Goal: Transaction & Acquisition: Download file/media

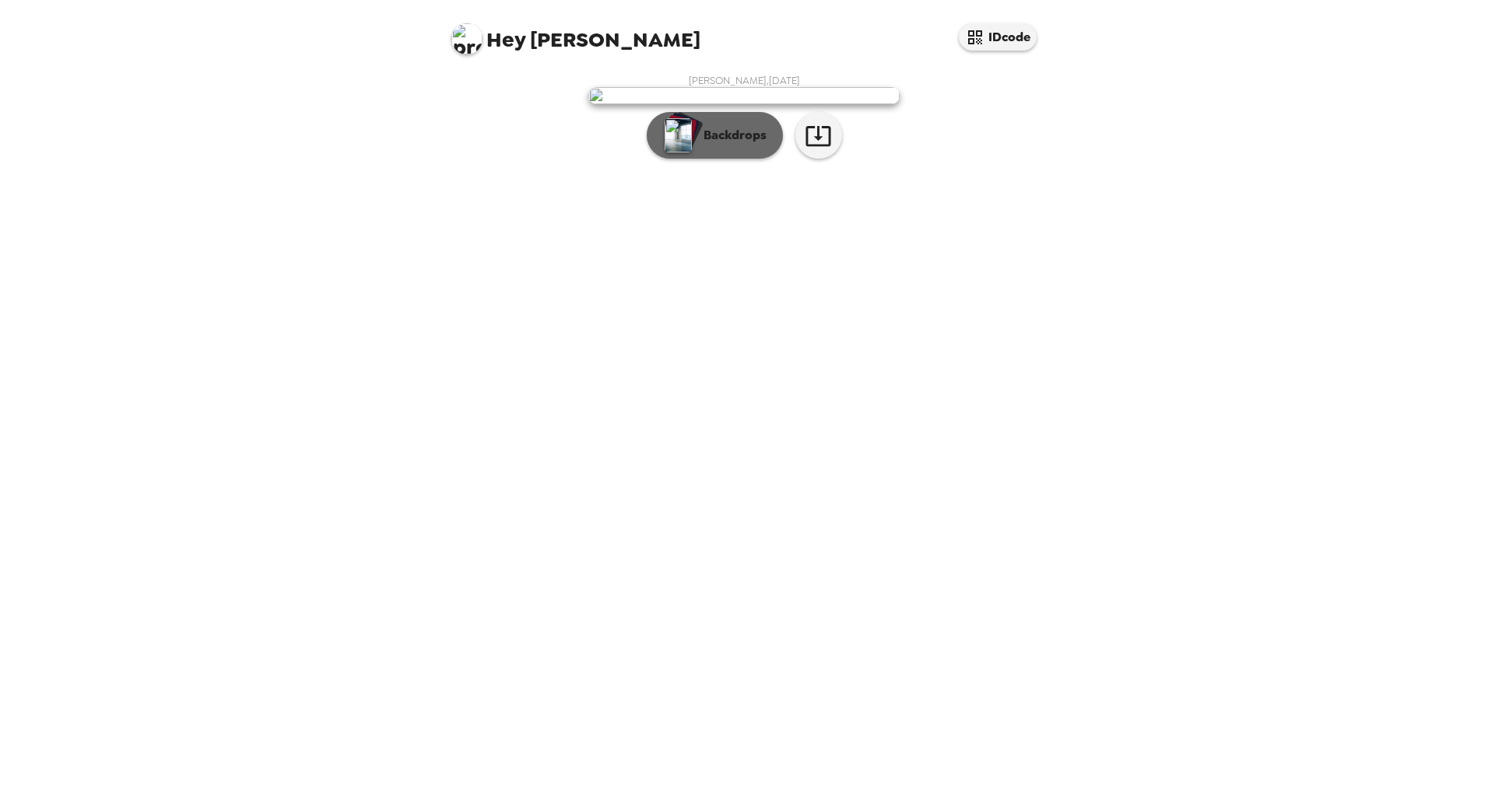
click at [718, 144] on p "Backdrops" at bounding box center [731, 135] width 71 height 18
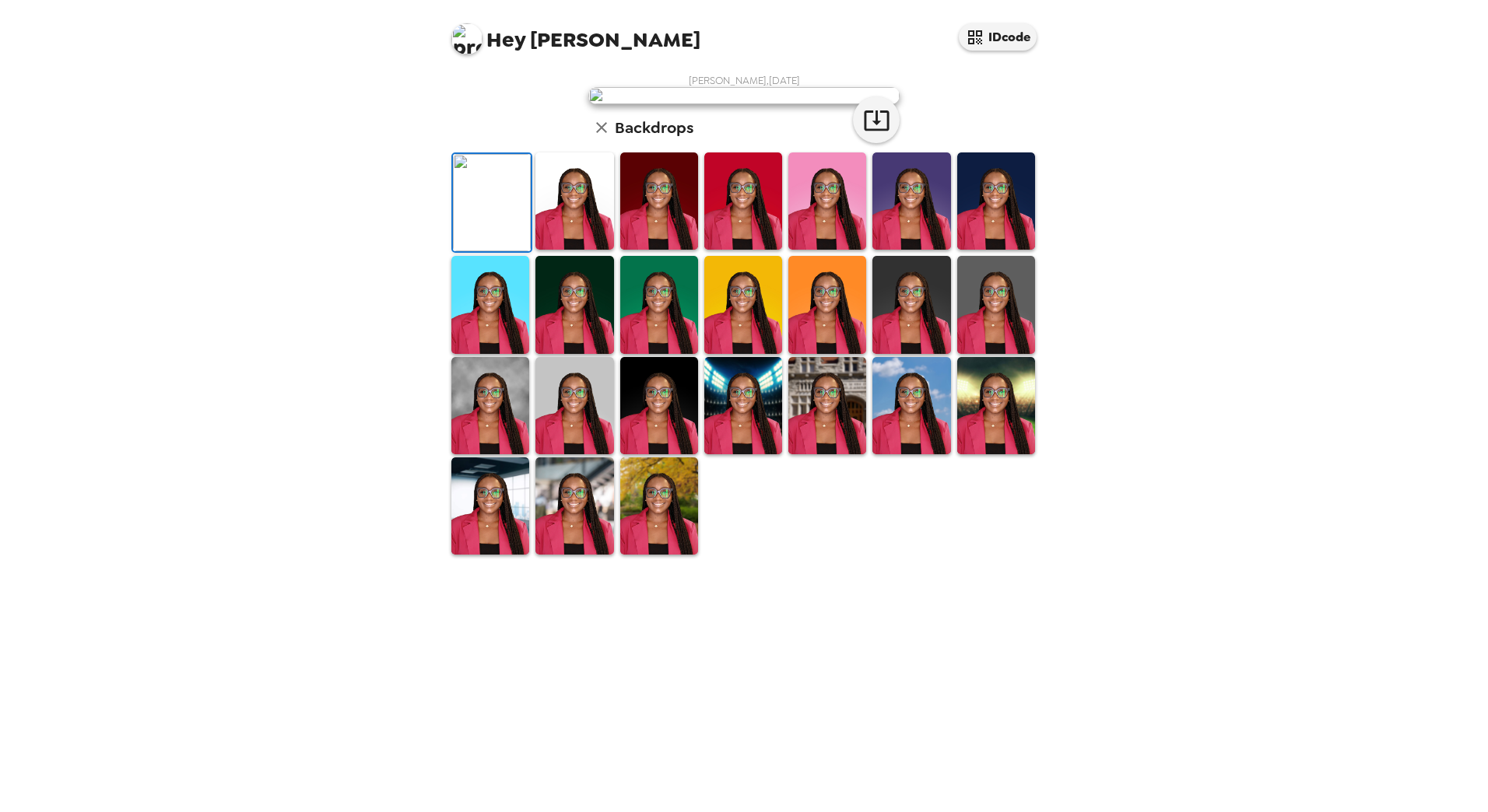
scroll to position [131, 0]
click at [477, 555] on img at bounding box center [490, 506] width 78 height 97
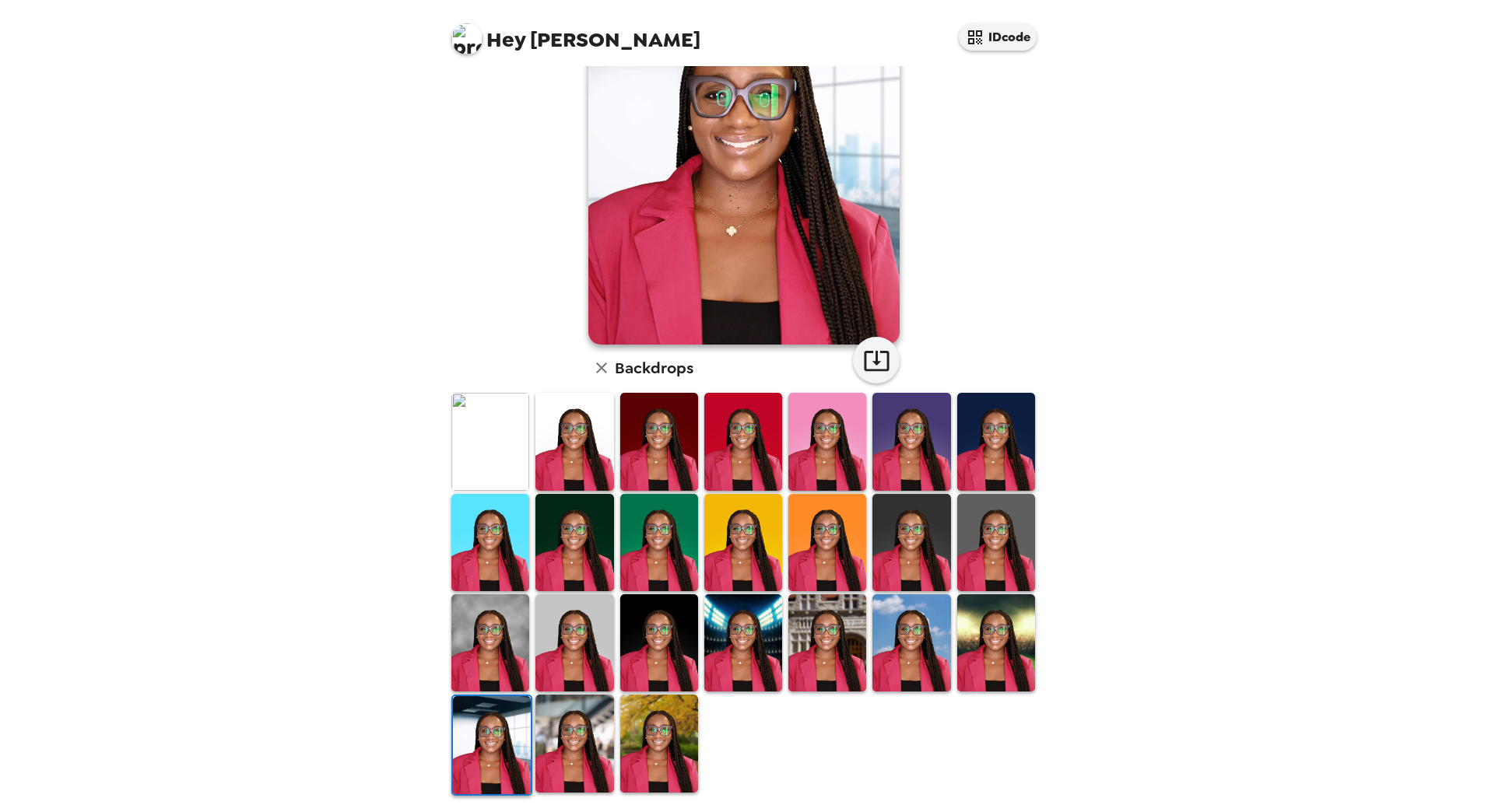
click at [567, 748] on img at bounding box center [574, 743] width 78 height 97
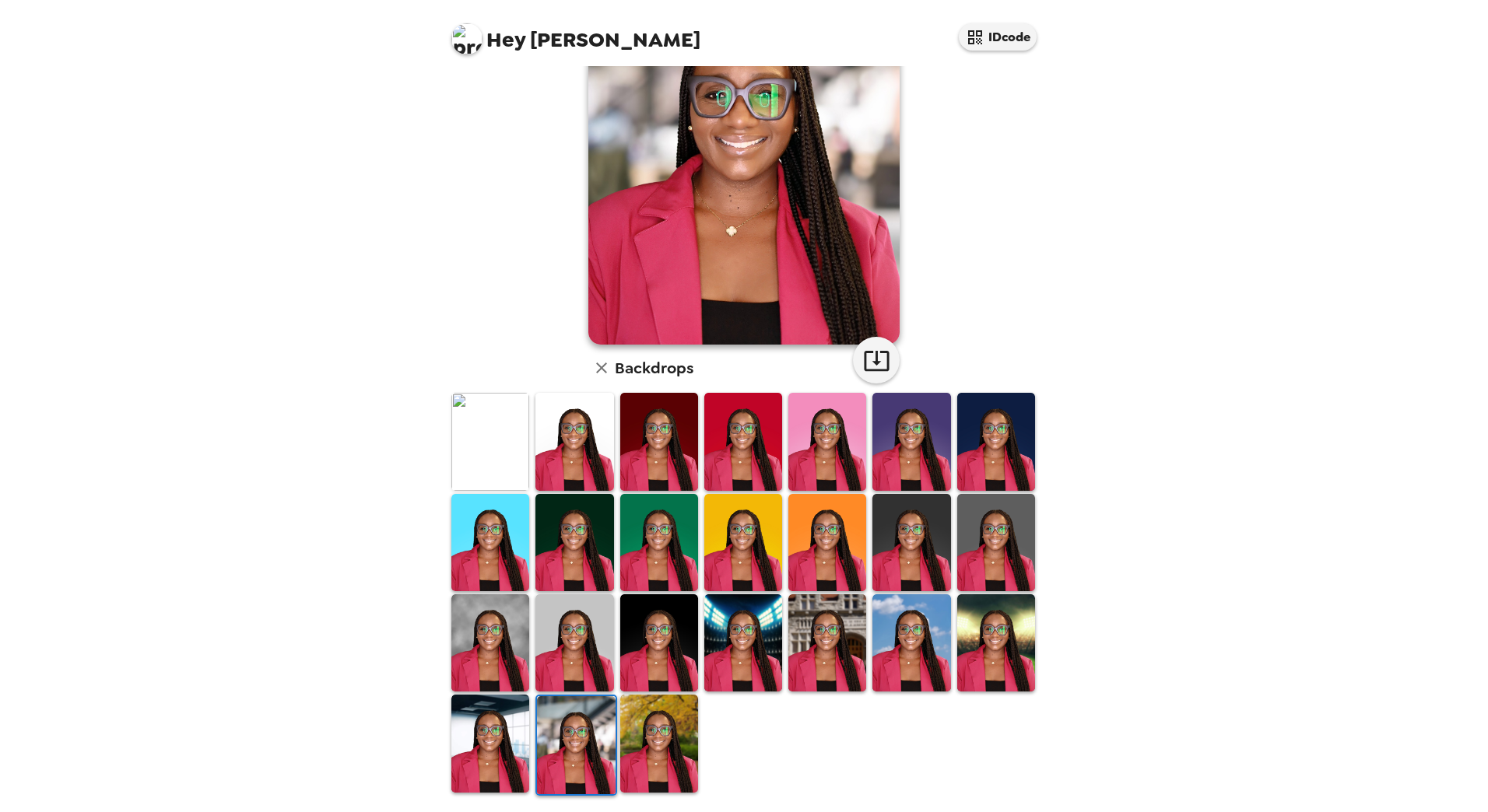
click at [645, 730] on img at bounding box center [659, 743] width 78 height 97
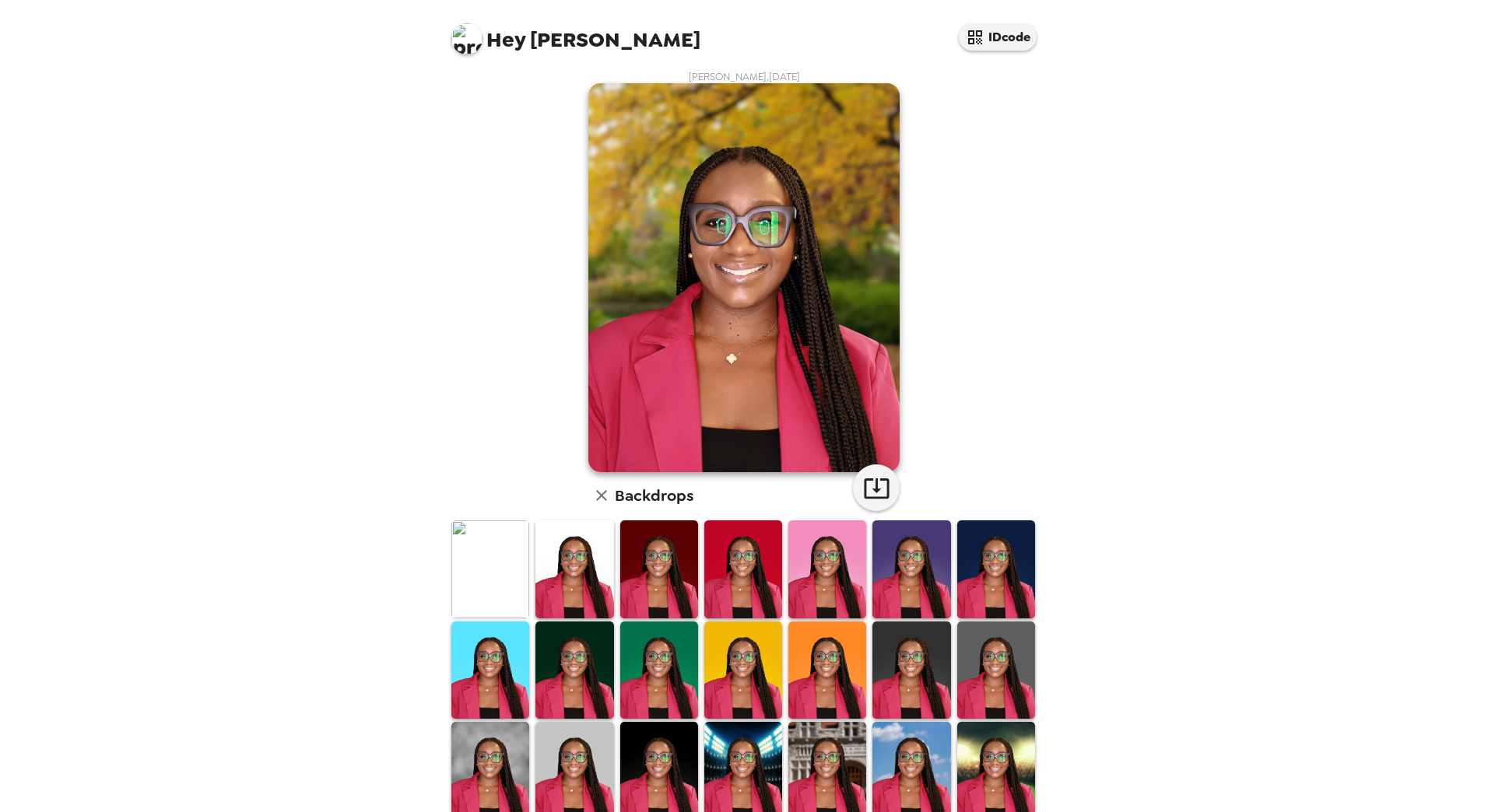
scroll to position [0, 0]
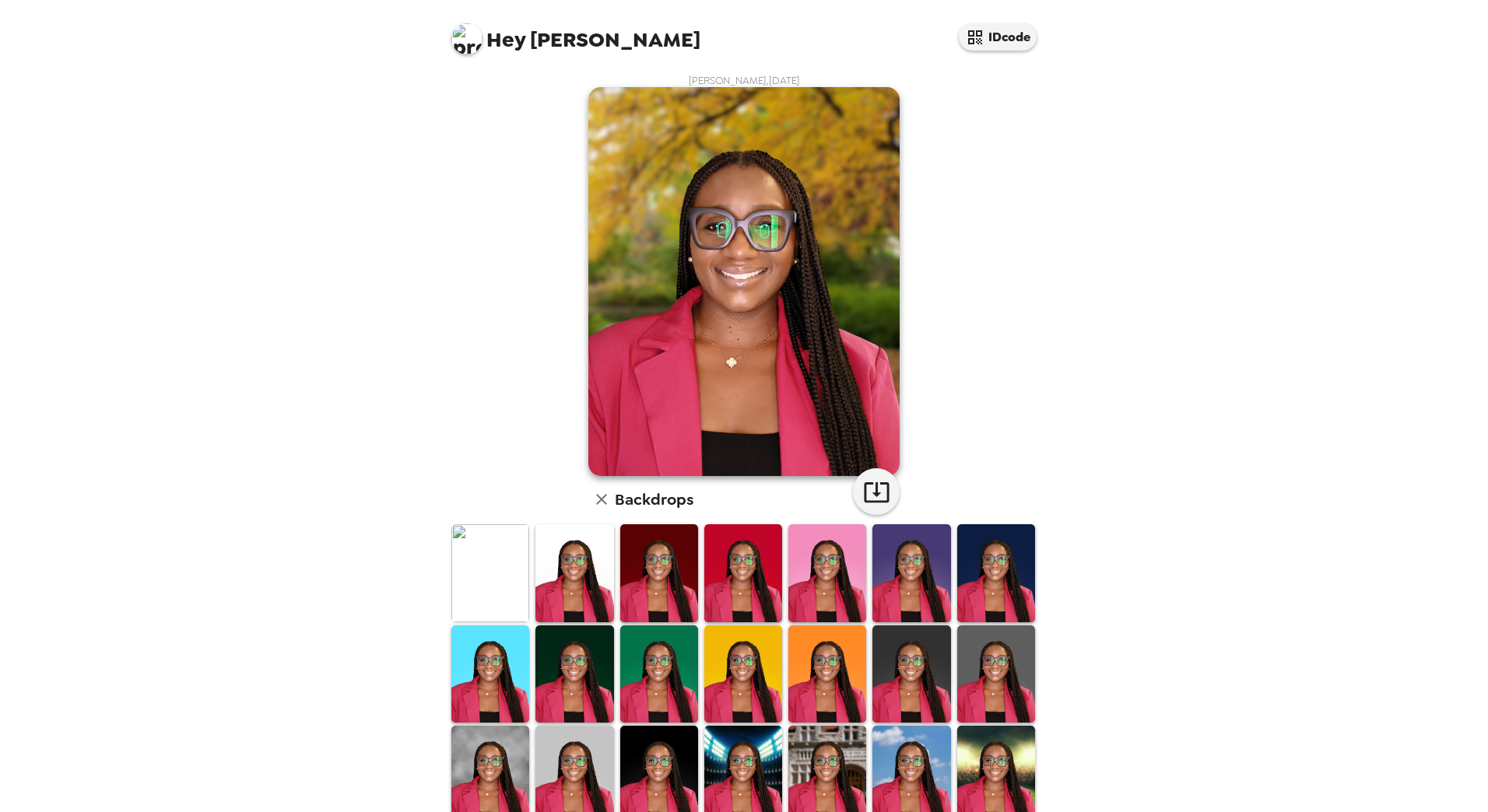
click at [484, 572] on img at bounding box center [490, 572] width 78 height 97
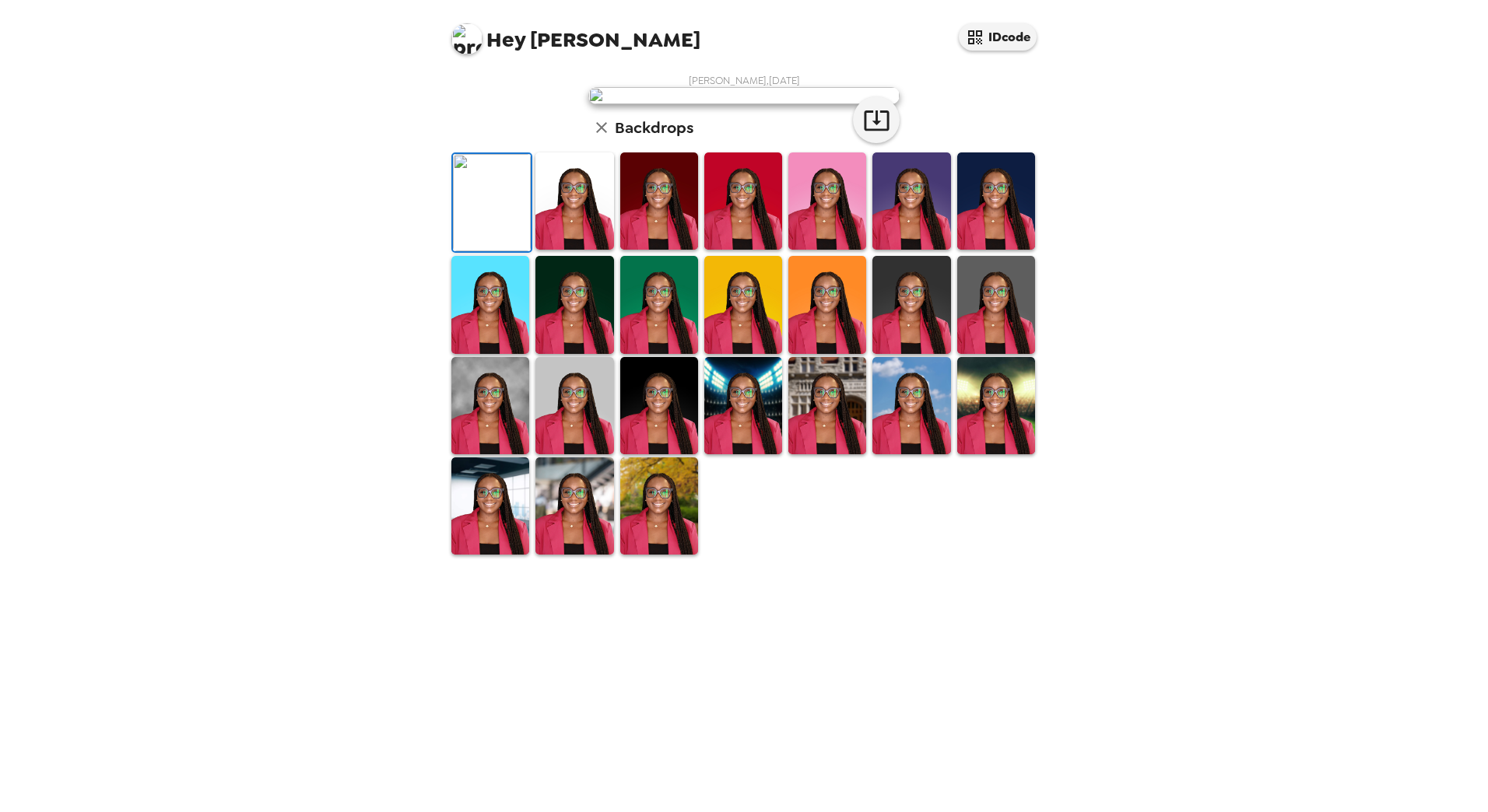
click at [474, 40] on img at bounding box center [467, 39] width 31 height 31
drag, startPoint x: 1052, startPoint y: 586, endPoint x: 1059, endPoint y: 707, distance: 121.2
click at [1059, 718] on div at bounding box center [744, 406] width 1488 height 812
click at [868, 134] on icon "button" at bounding box center [876, 119] width 27 height 27
click at [1207, 622] on div "Hey Jessie IDcode Jessie Dugger , 09-18-2025 Backdrops" at bounding box center [744, 406] width 1488 height 812
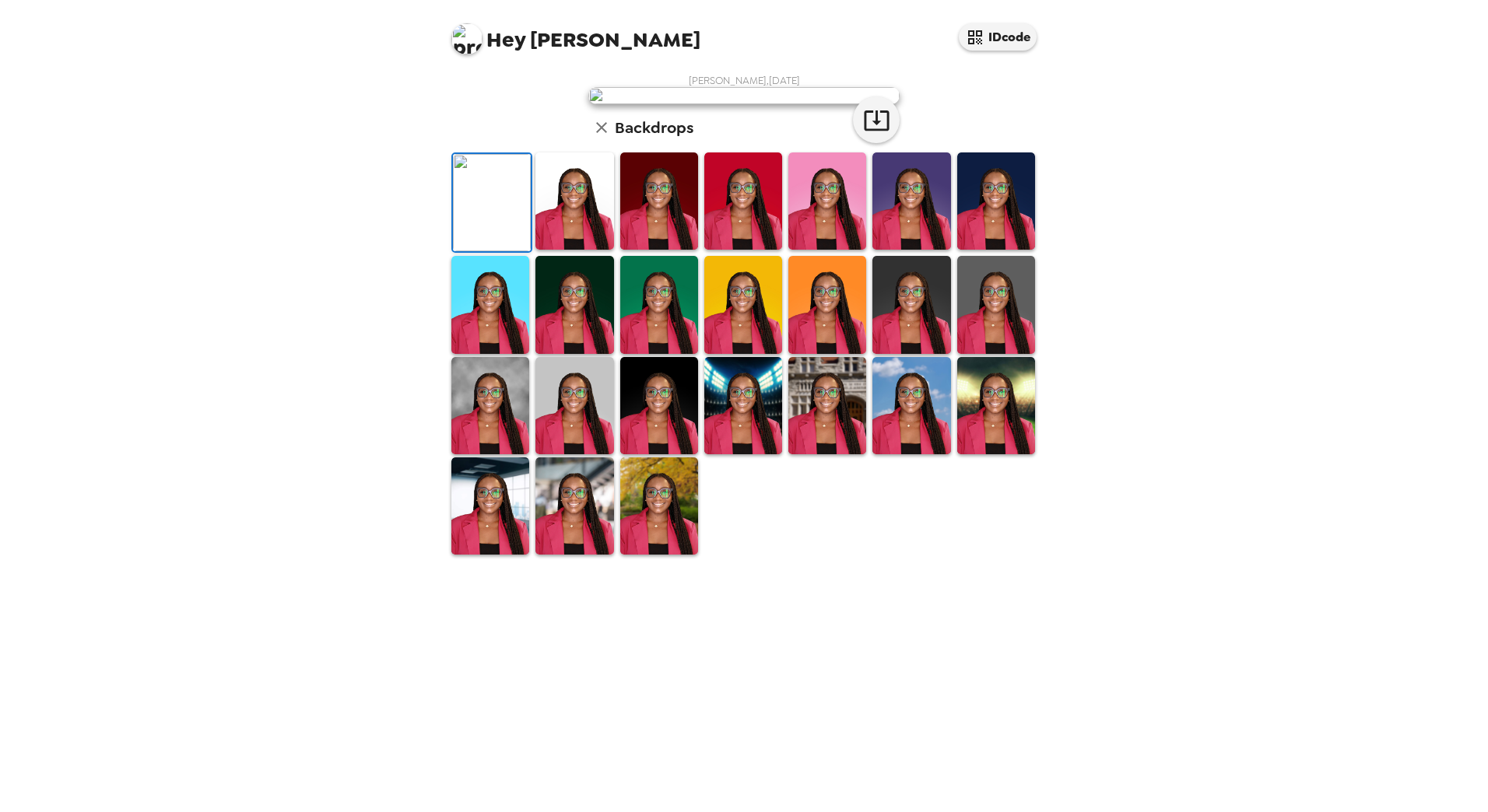
click at [732, 105] on img at bounding box center [744, 95] width 312 height 18
drag, startPoint x: 733, startPoint y: 262, endPoint x: 920, endPoint y: 217, distance: 192.3
click at [920, 217] on div "Jessie Dugger , 09-18-2025 Backdrops" at bounding box center [744, 315] width 591 height 483
click at [745, 105] on img at bounding box center [744, 95] width 312 height 18
click at [901, 250] on img at bounding box center [911, 201] width 78 height 97
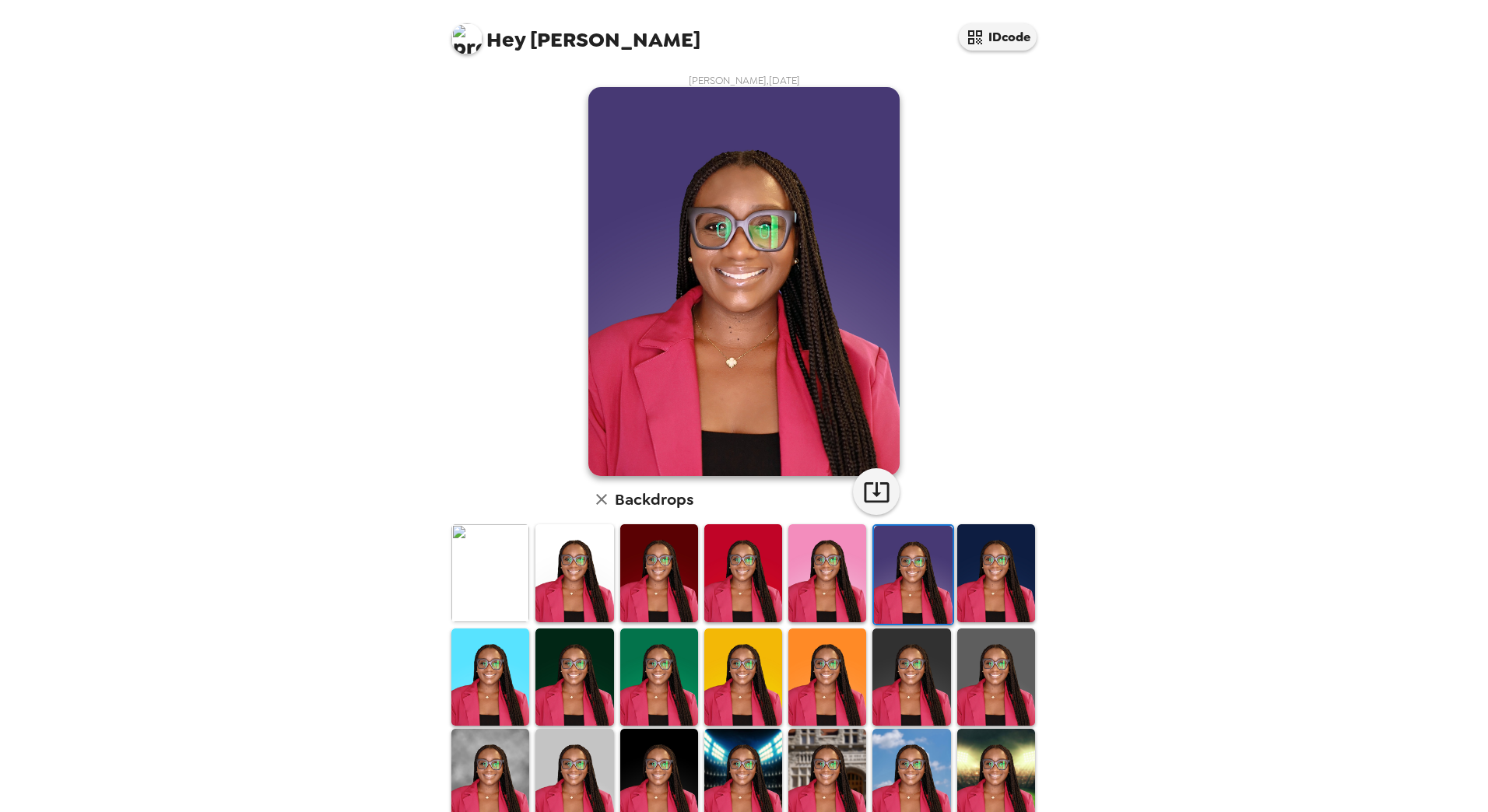
click at [979, 563] on img at bounding box center [996, 572] width 78 height 97
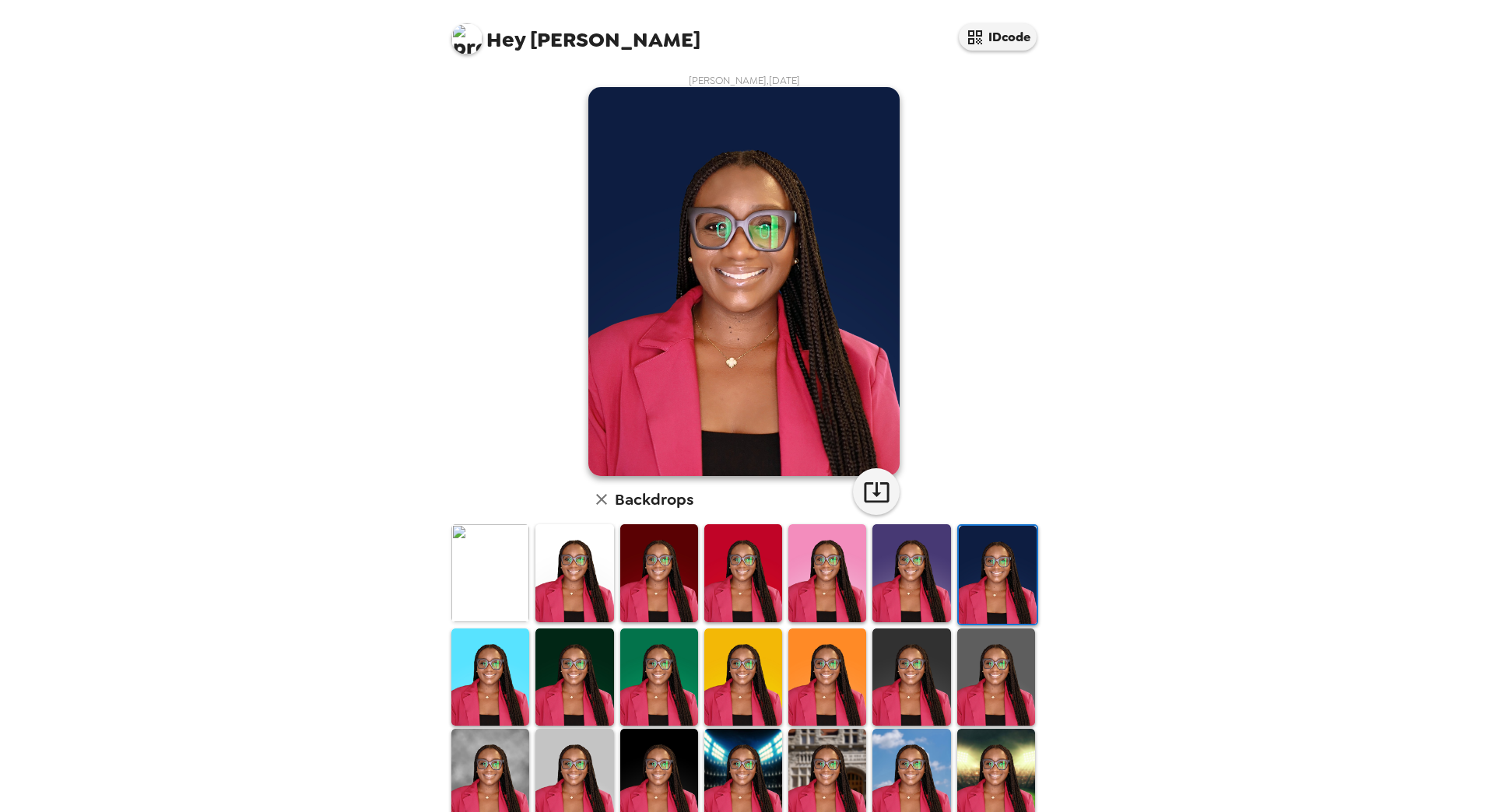
click at [572, 658] on img at bounding box center [574, 677] width 78 height 97
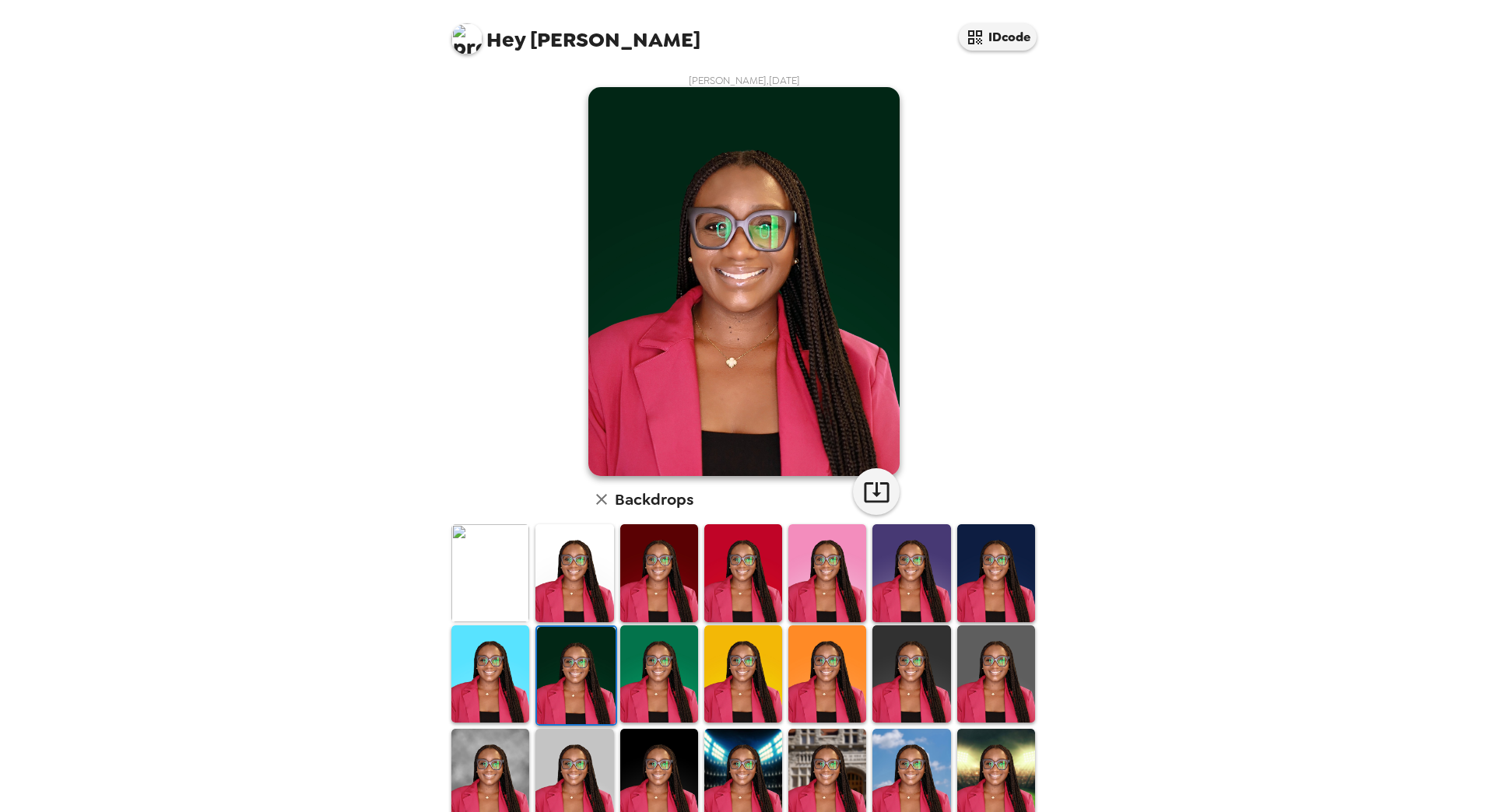
click at [471, 574] on img at bounding box center [490, 572] width 78 height 97
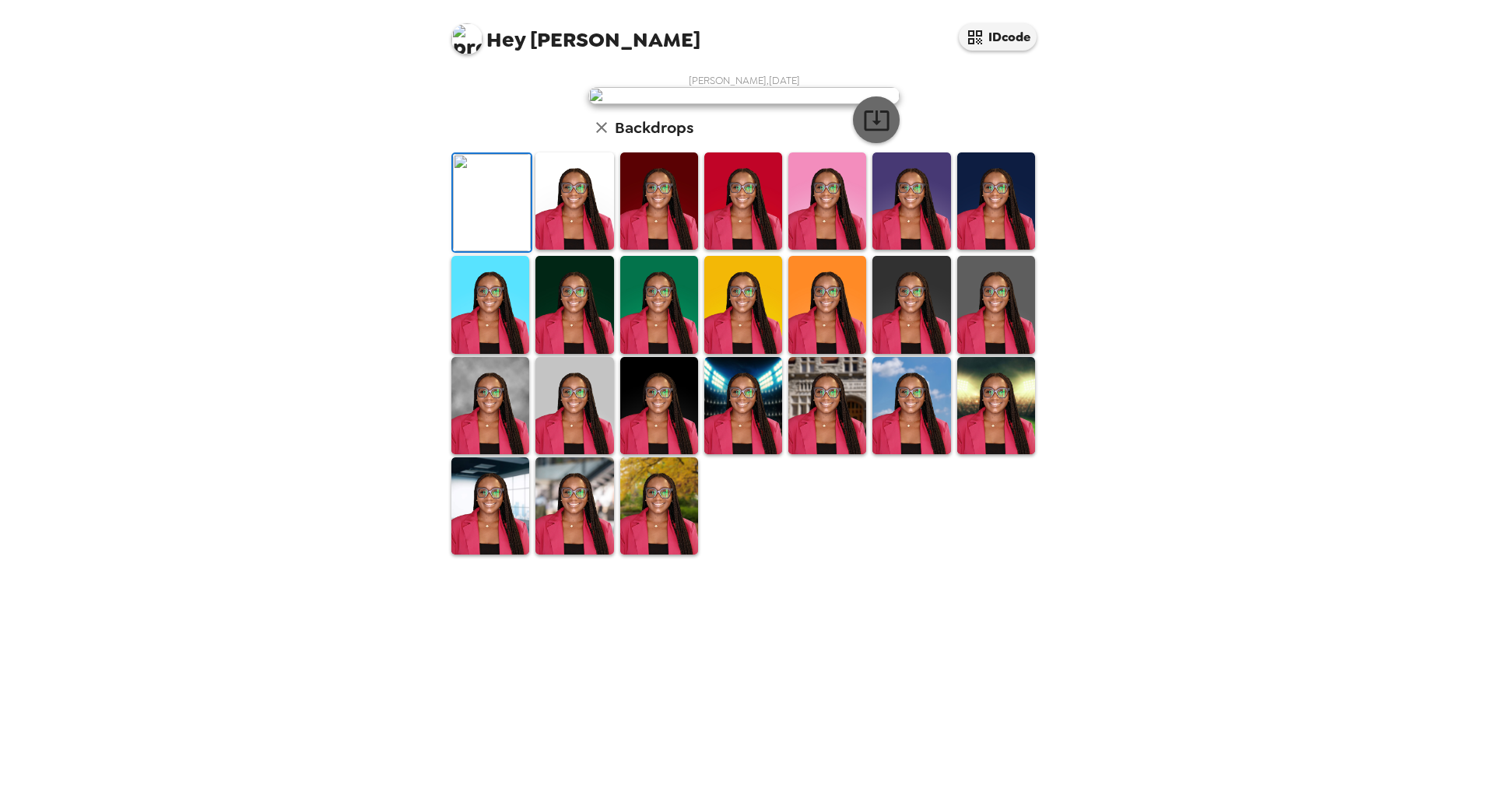
click at [873, 134] on icon "button" at bounding box center [876, 119] width 27 height 27
click at [1139, 701] on div "Hey Jessie IDcode Jessie Dugger , 09-18-2025 Backdrops" at bounding box center [744, 406] width 1488 height 812
click at [566, 250] on img at bounding box center [574, 201] width 78 height 97
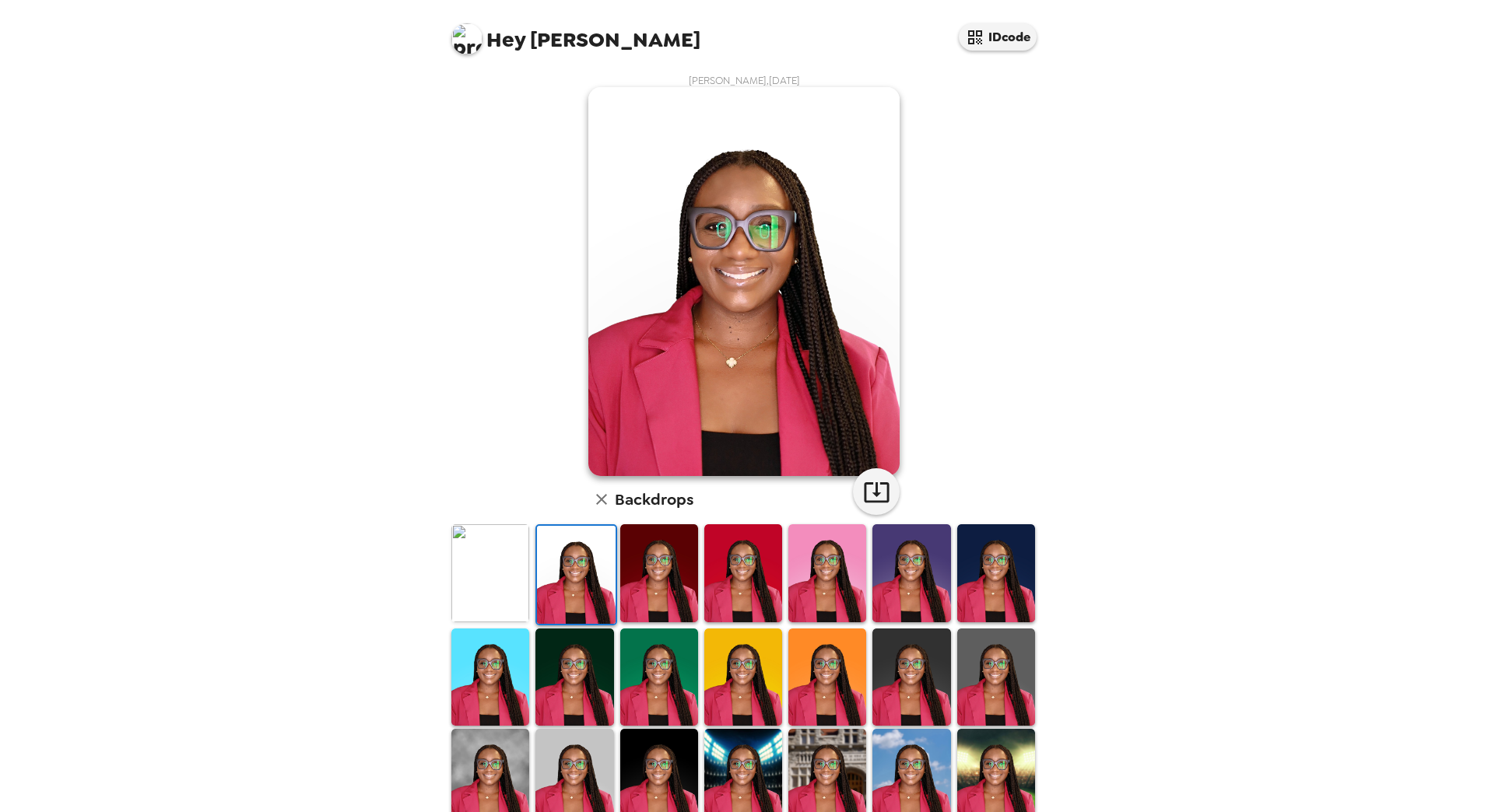
click at [653, 583] on img at bounding box center [659, 572] width 78 height 97
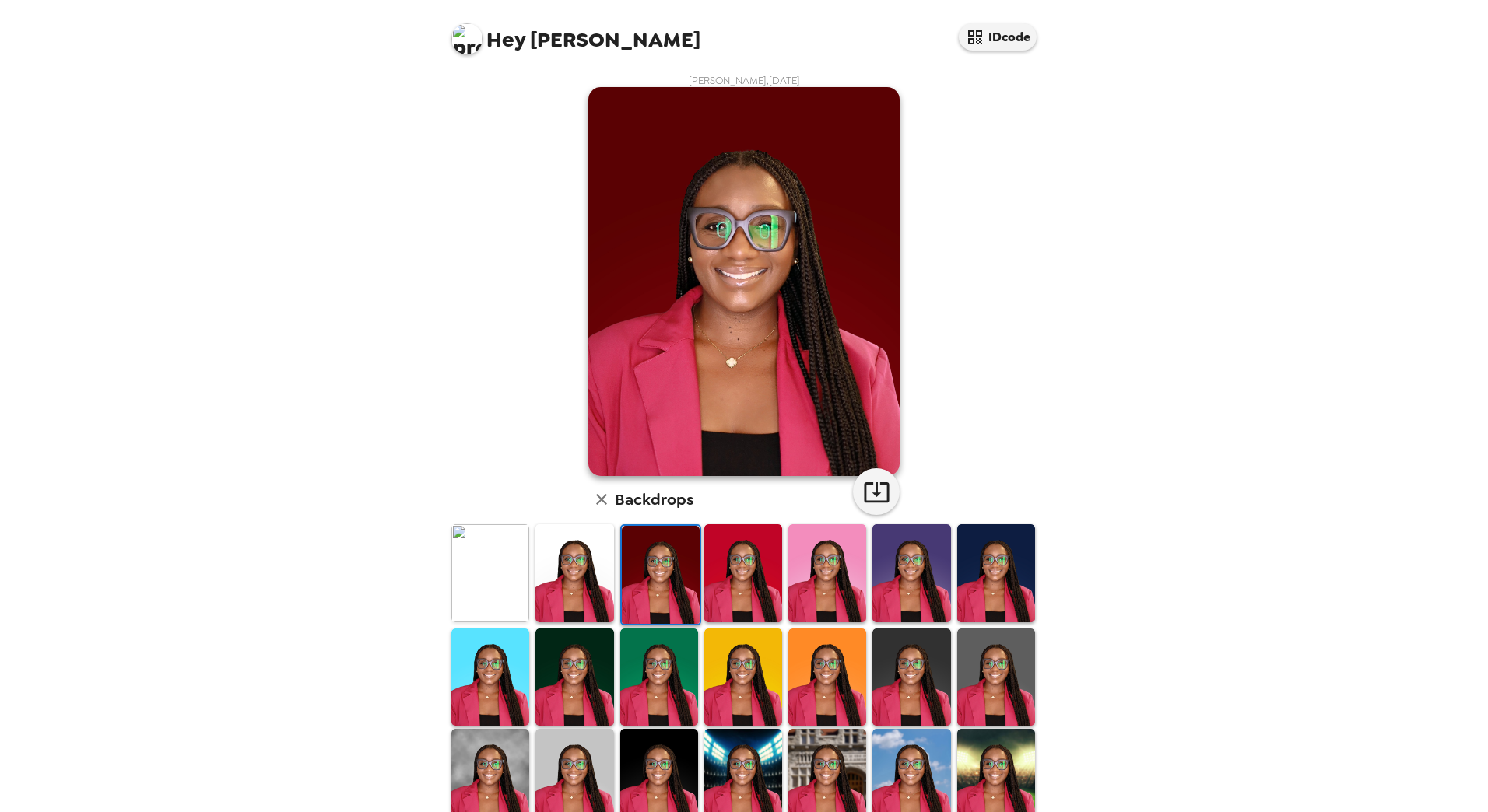
click at [765, 684] on img at bounding box center [743, 677] width 78 height 97
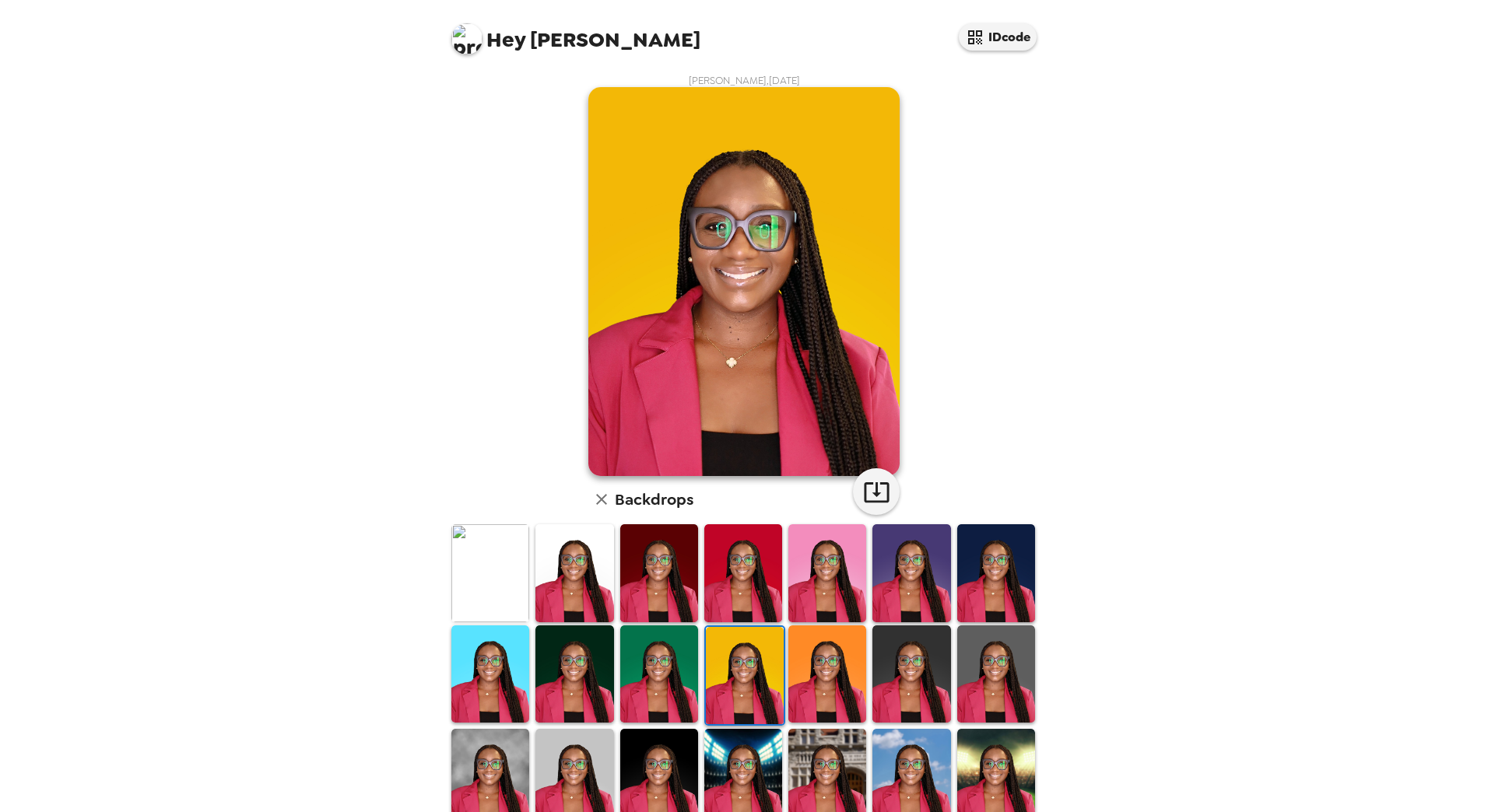
click at [989, 573] on img at bounding box center [996, 572] width 78 height 97
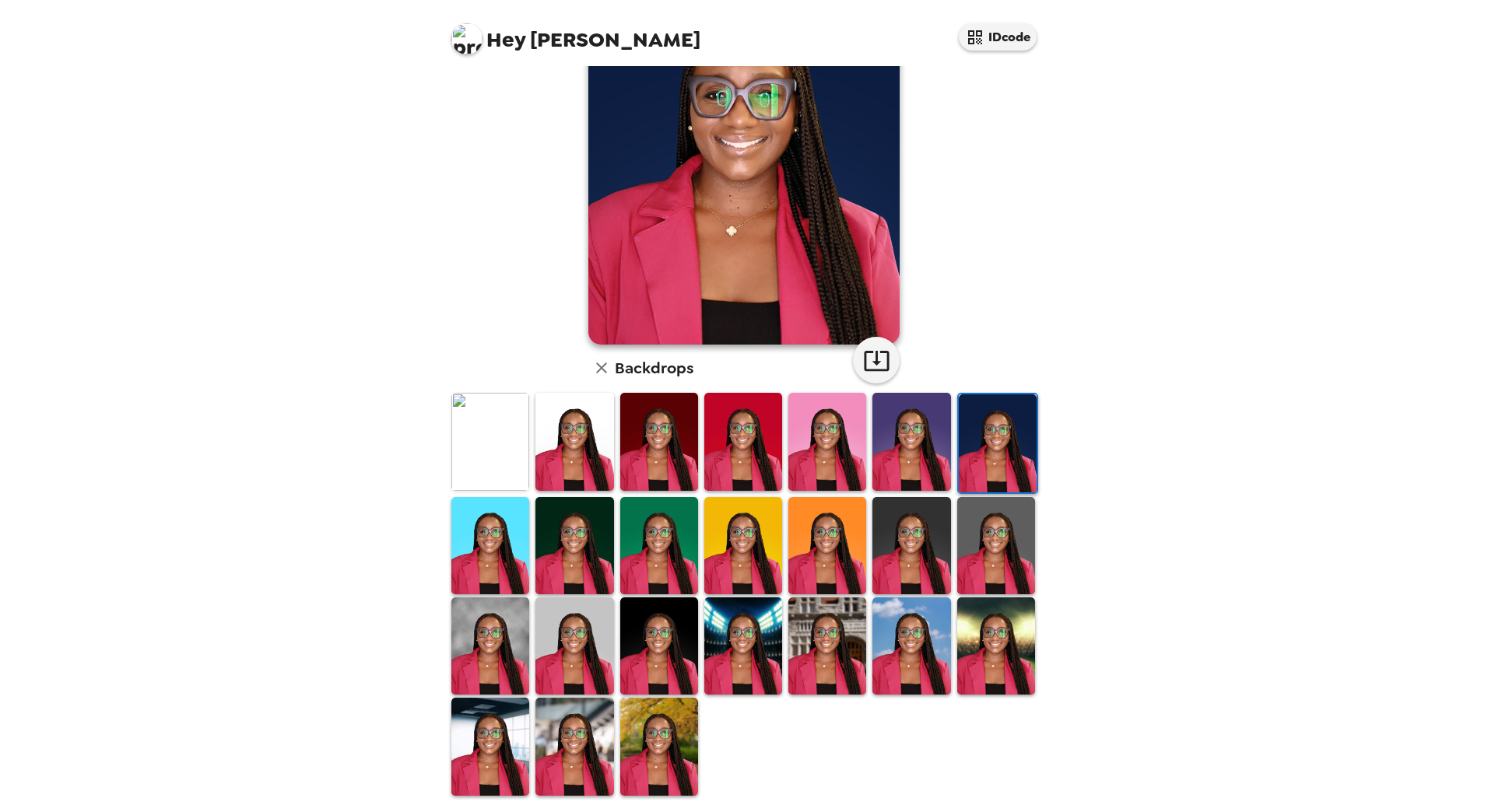
drag, startPoint x: 0, startPoint y: 0, endPoint x: 464, endPoint y: 651, distance: 799.4
click at [463, 651] on img at bounding box center [490, 646] width 78 height 97
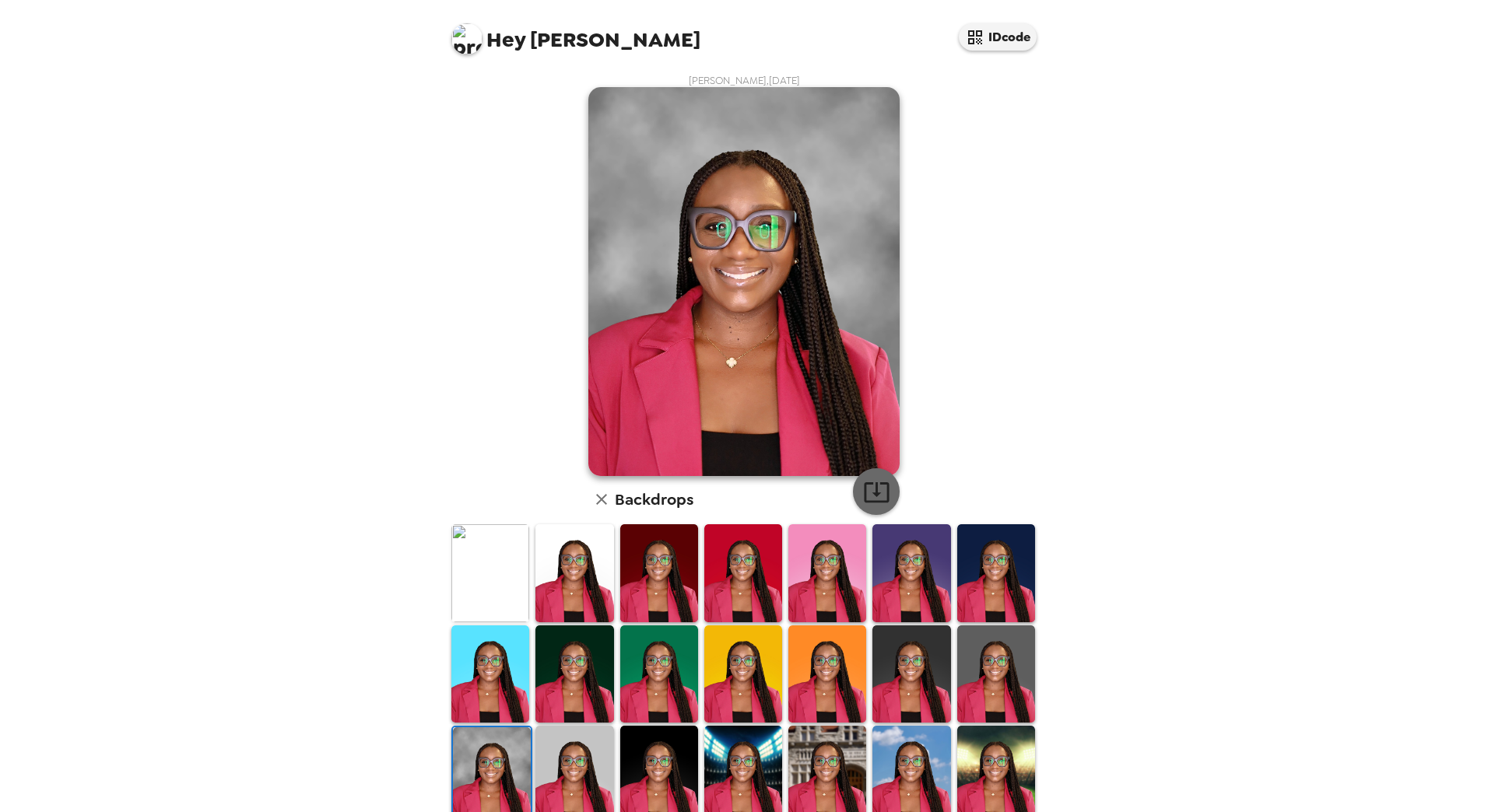
click at [864, 490] on icon "button" at bounding box center [876, 493] width 25 height 20
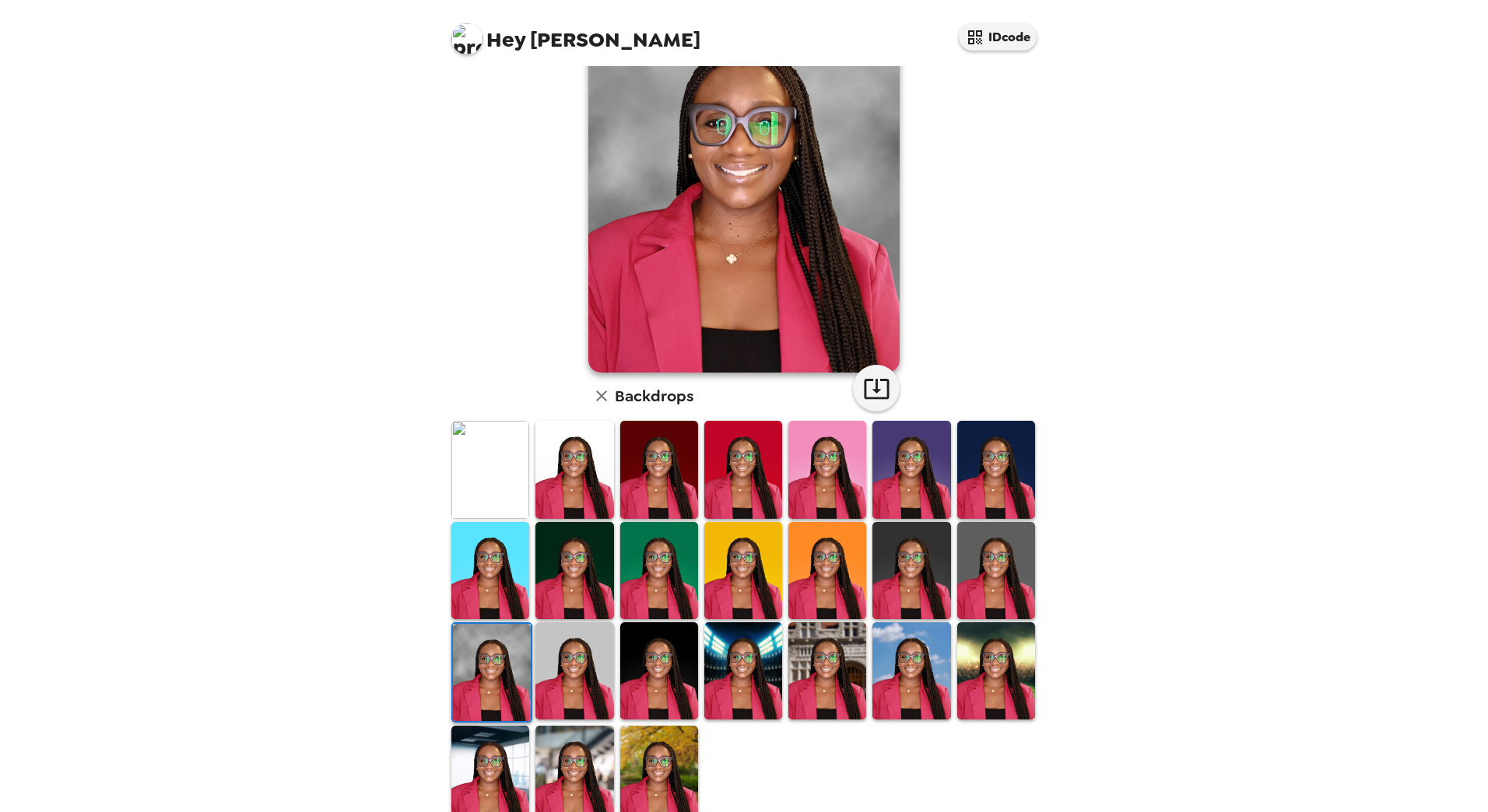
scroll to position [131, 0]
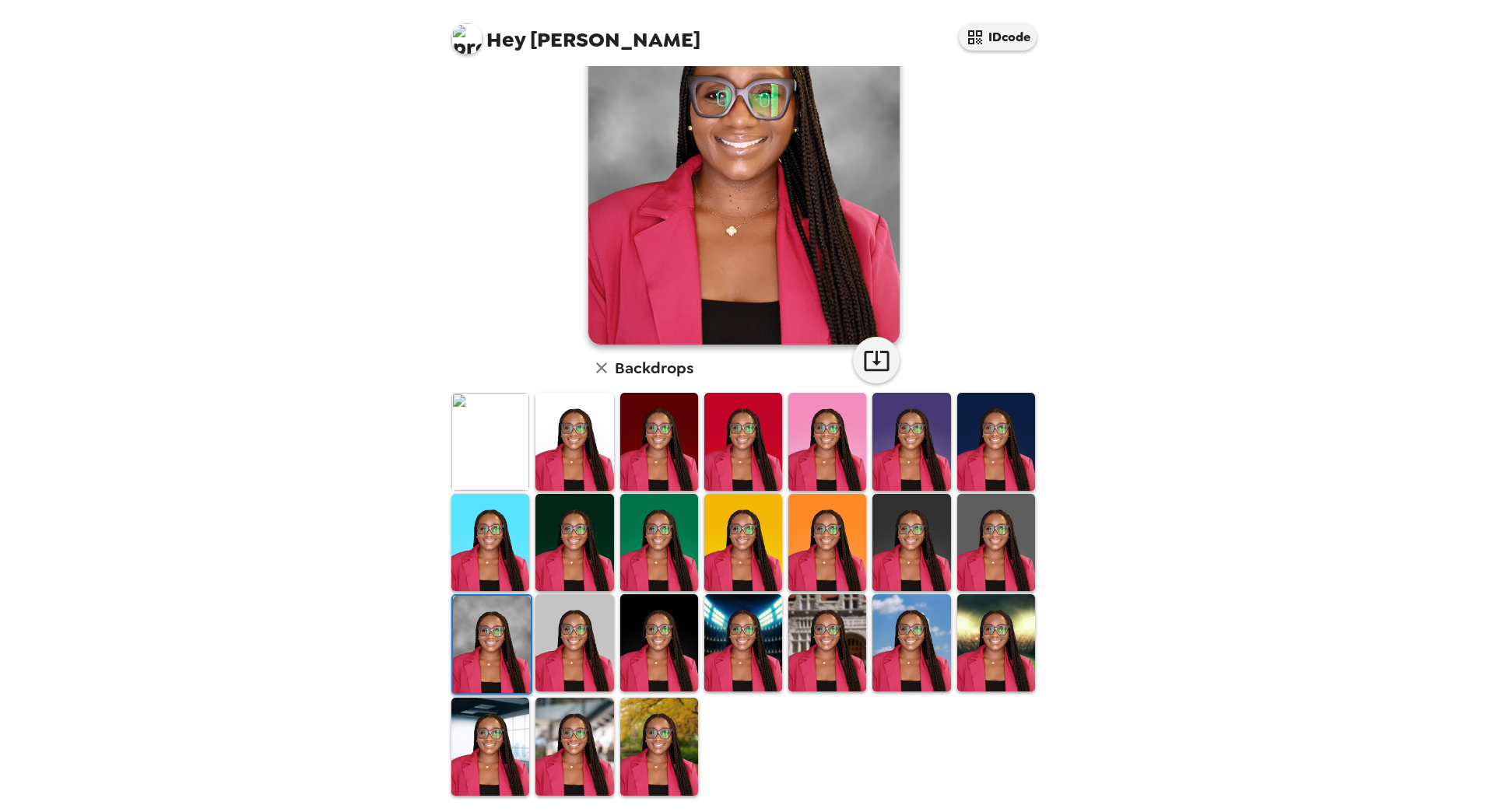
click at [755, 535] on img at bounding box center [743, 542] width 78 height 97
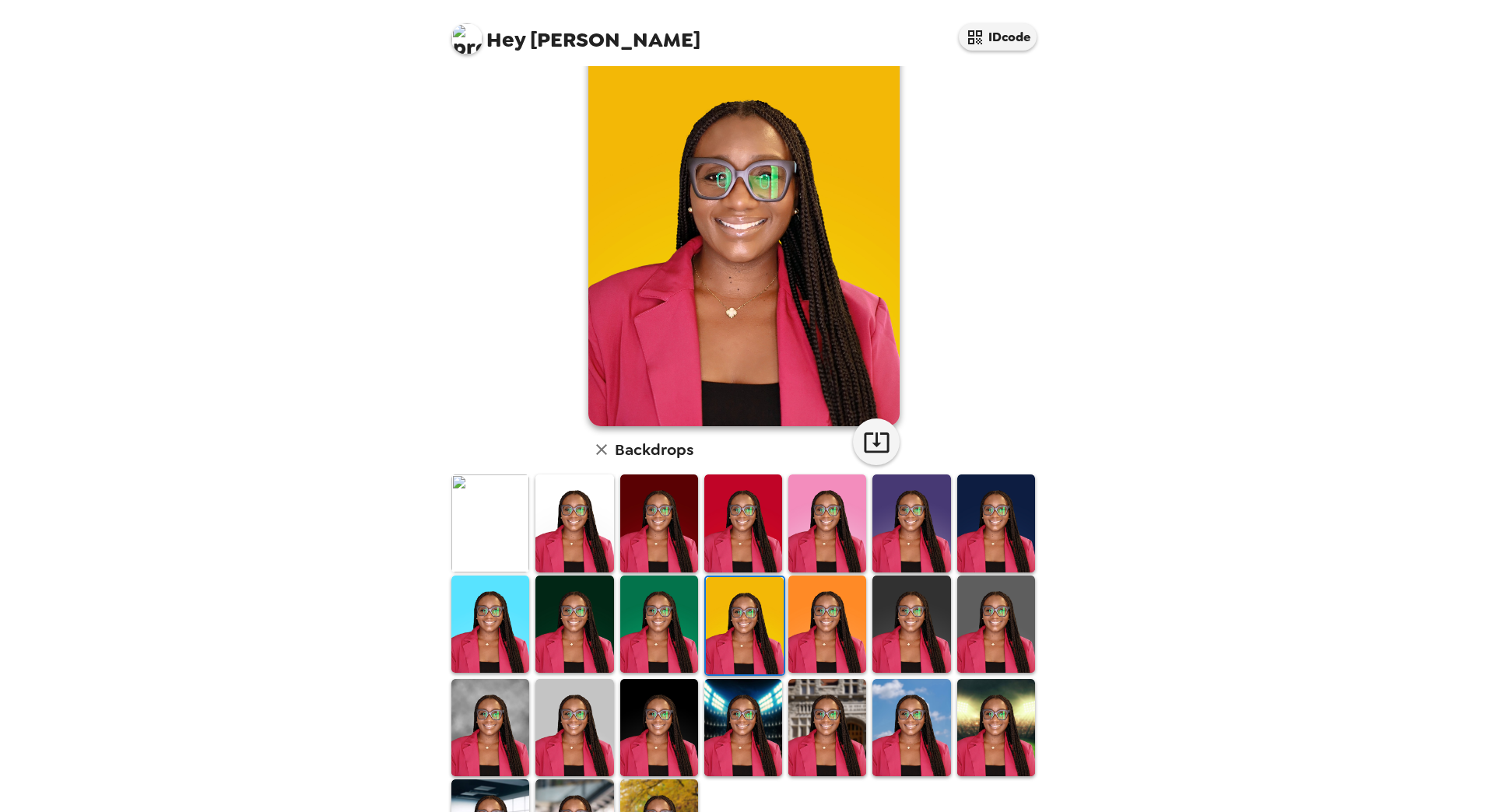
scroll to position [78, 0]
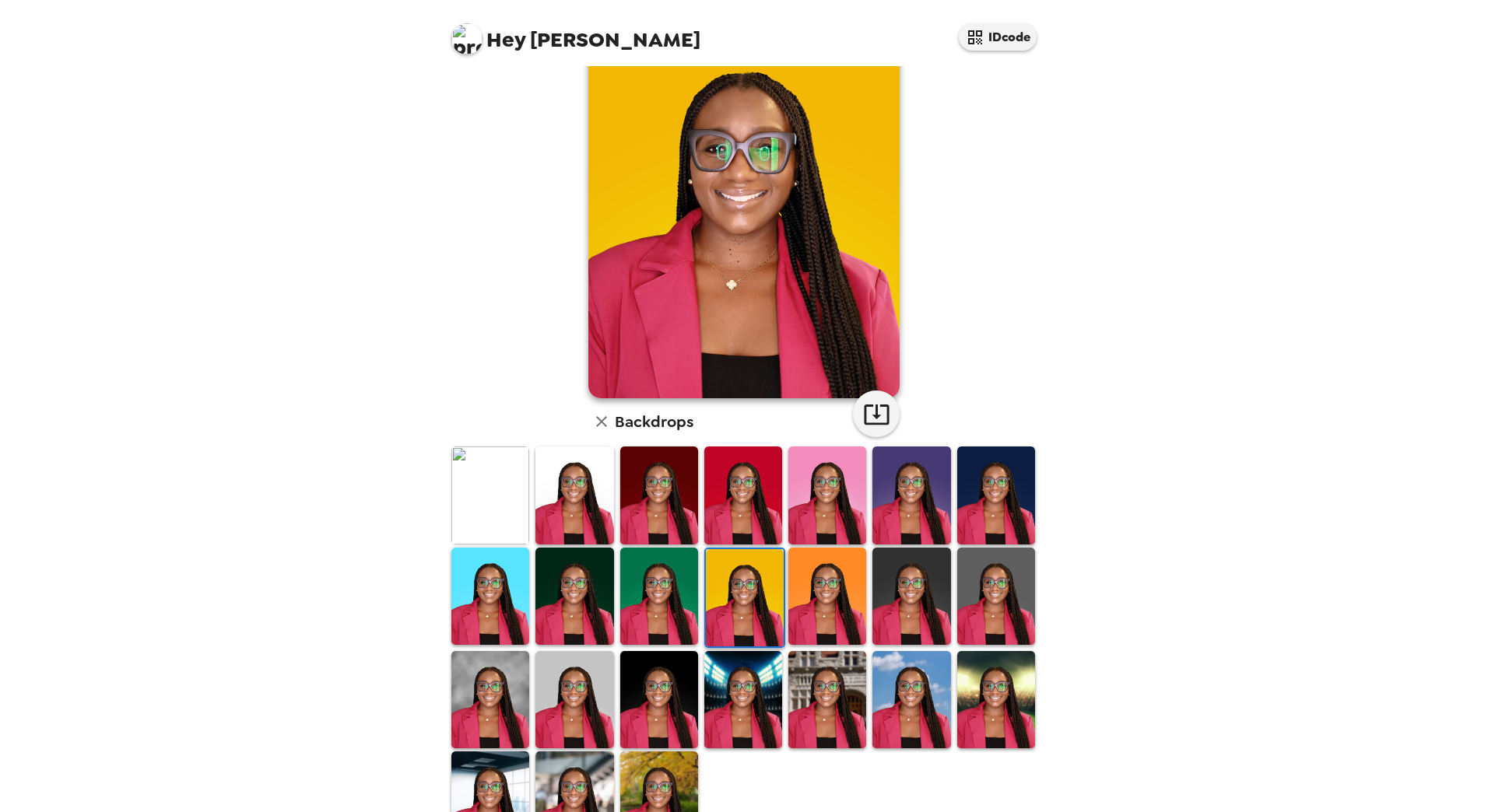
click at [842, 576] on img at bounding box center [827, 596] width 78 height 97
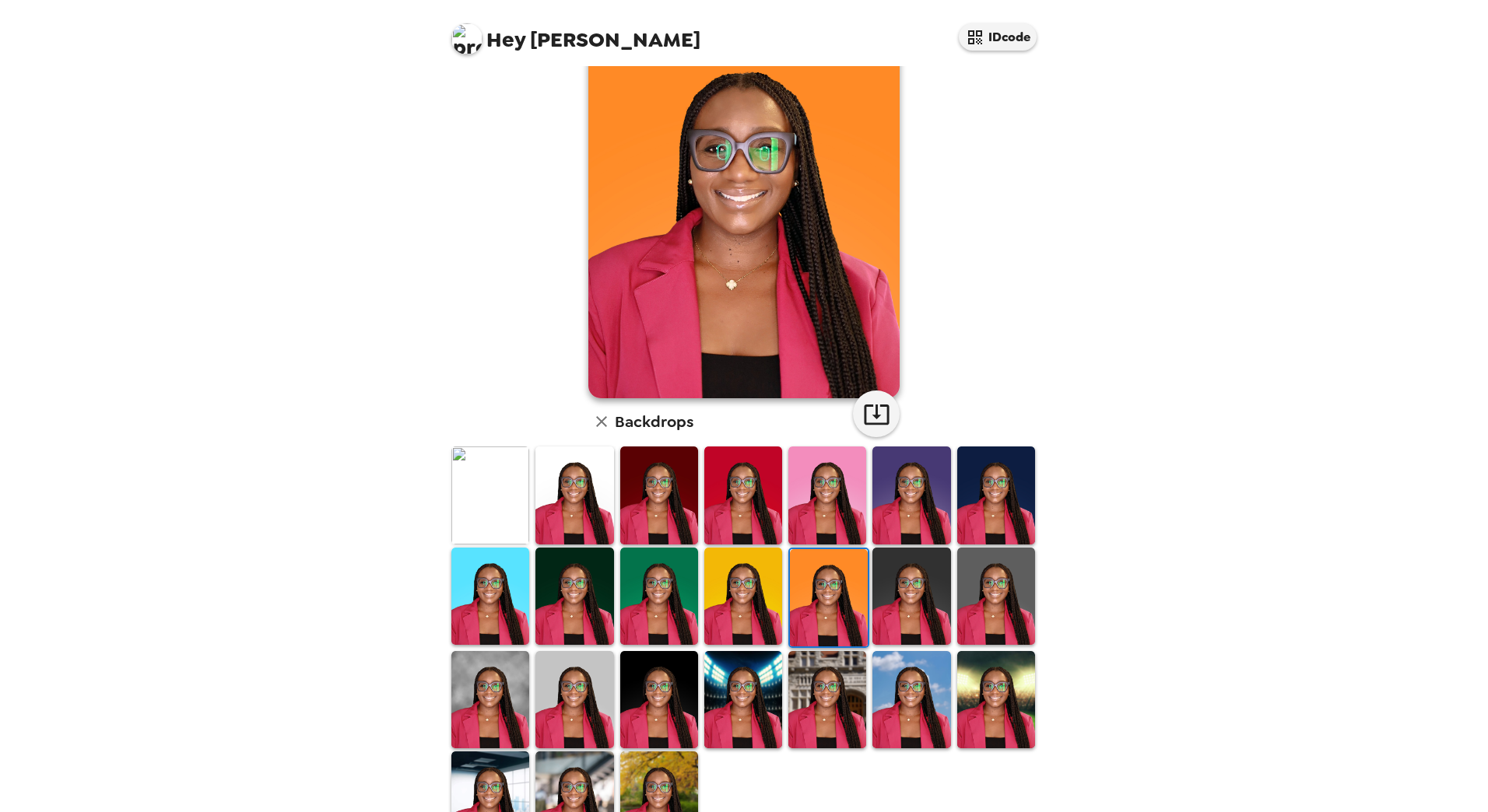
click at [720, 598] on img at bounding box center [743, 596] width 78 height 97
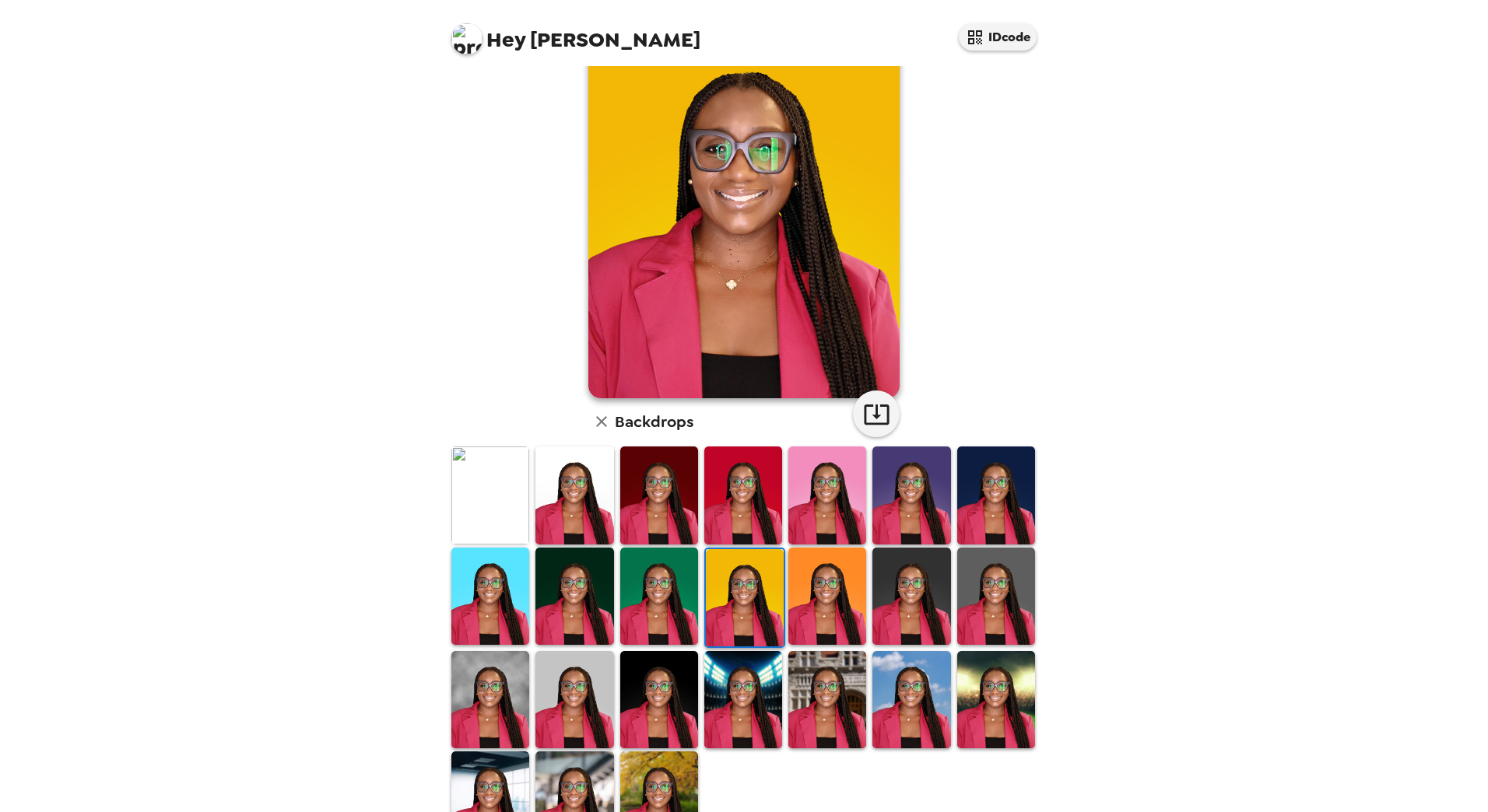
click at [646, 501] on img at bounding box center [659, 495] width 78 height 97
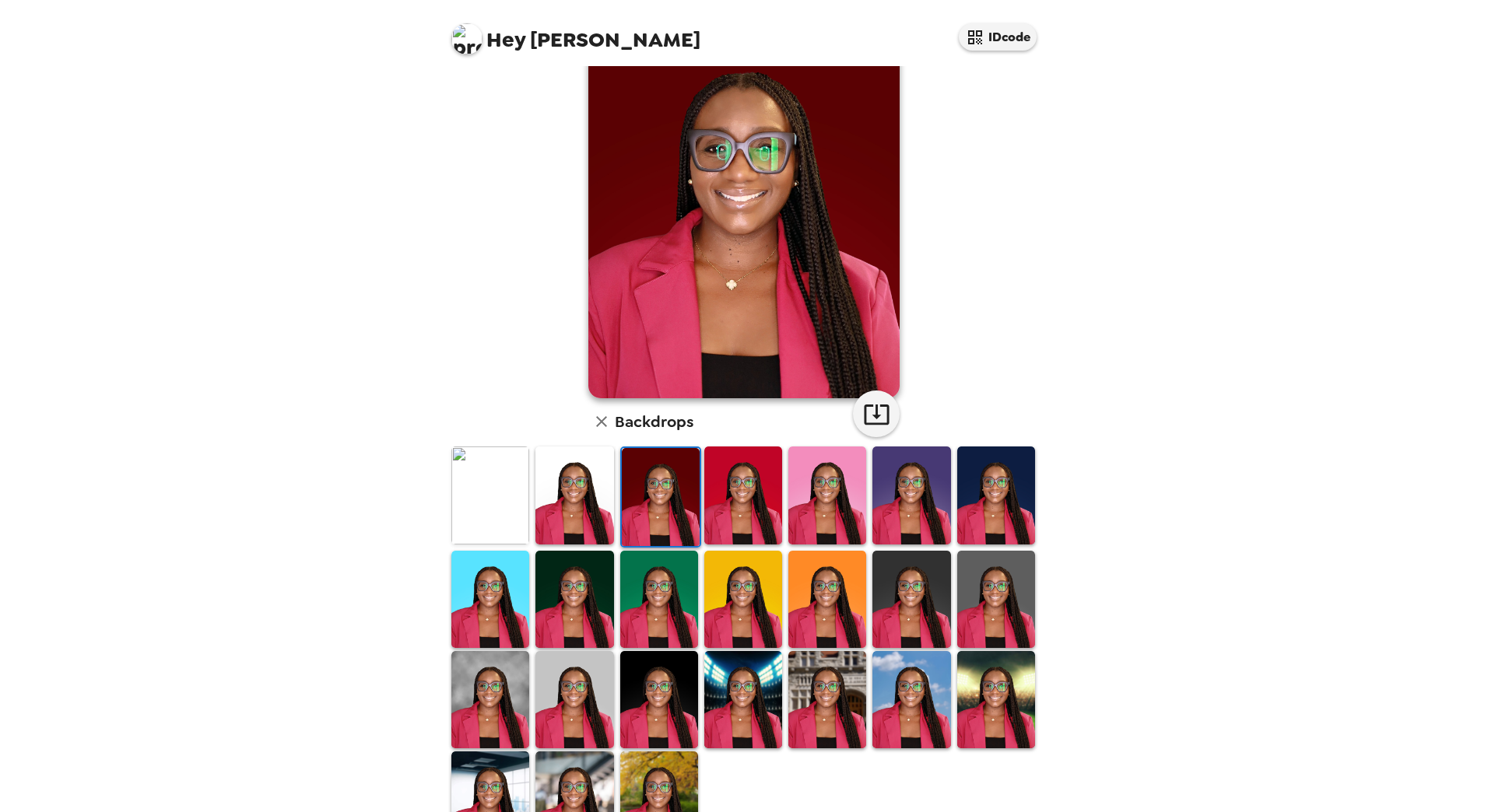
click at [920, 512] on img at bounding box center [911, 495] width 78 height 97
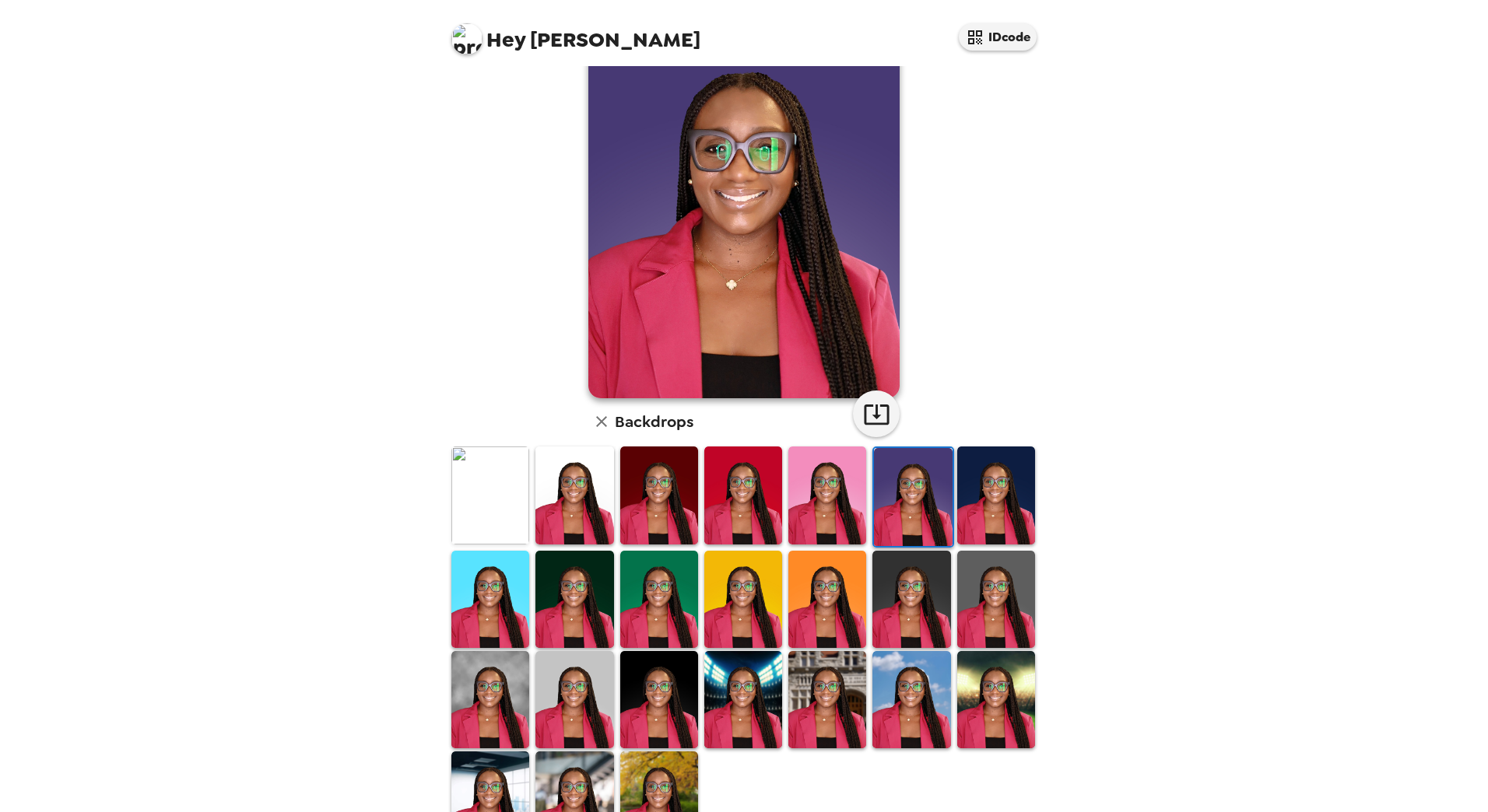
click at [603, 686] on img at bounding box center [574, 699] width 78 height 97
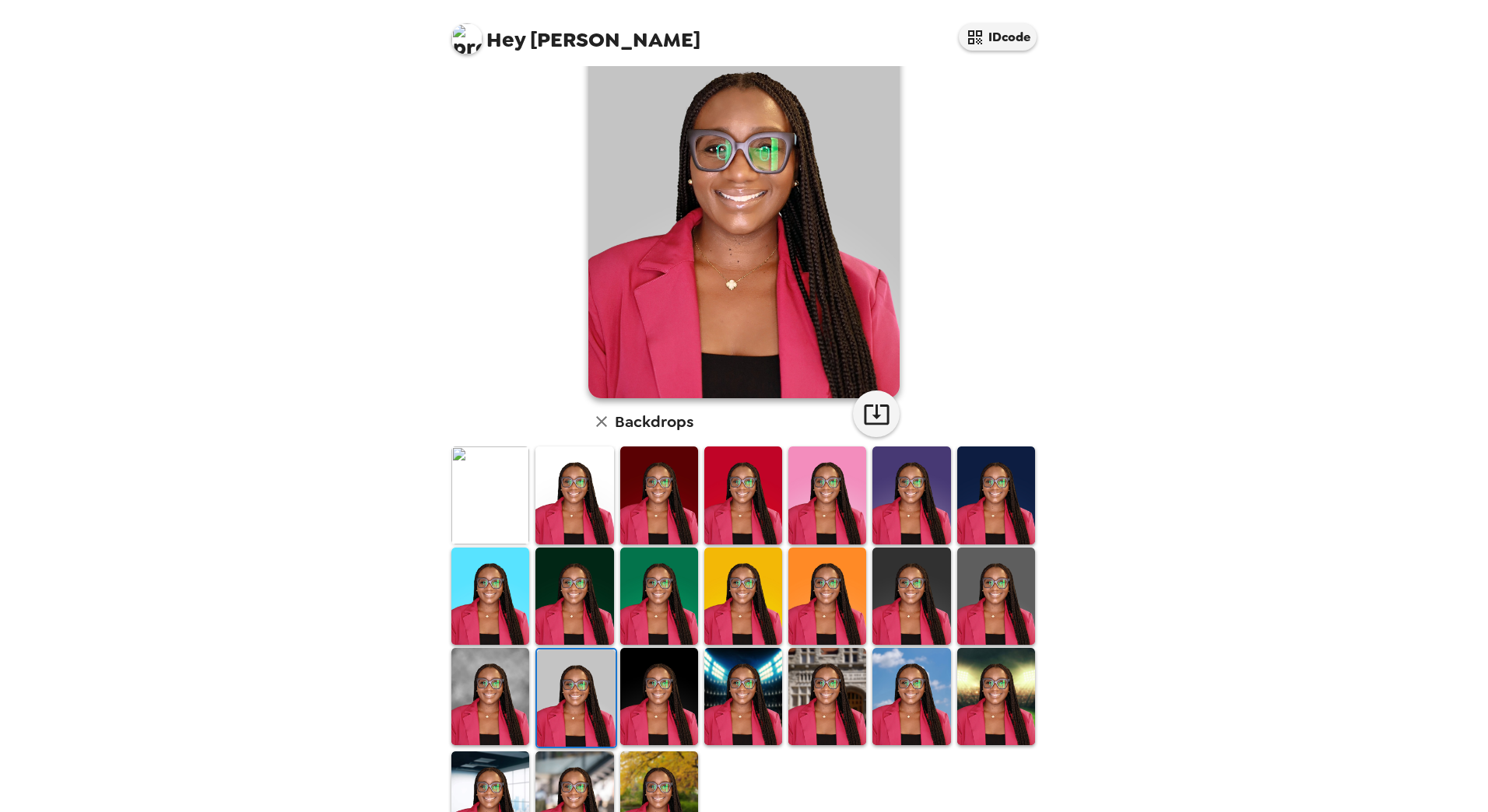
click at [908, 503] on img at bounding box center [911, 495] width 78 height 97
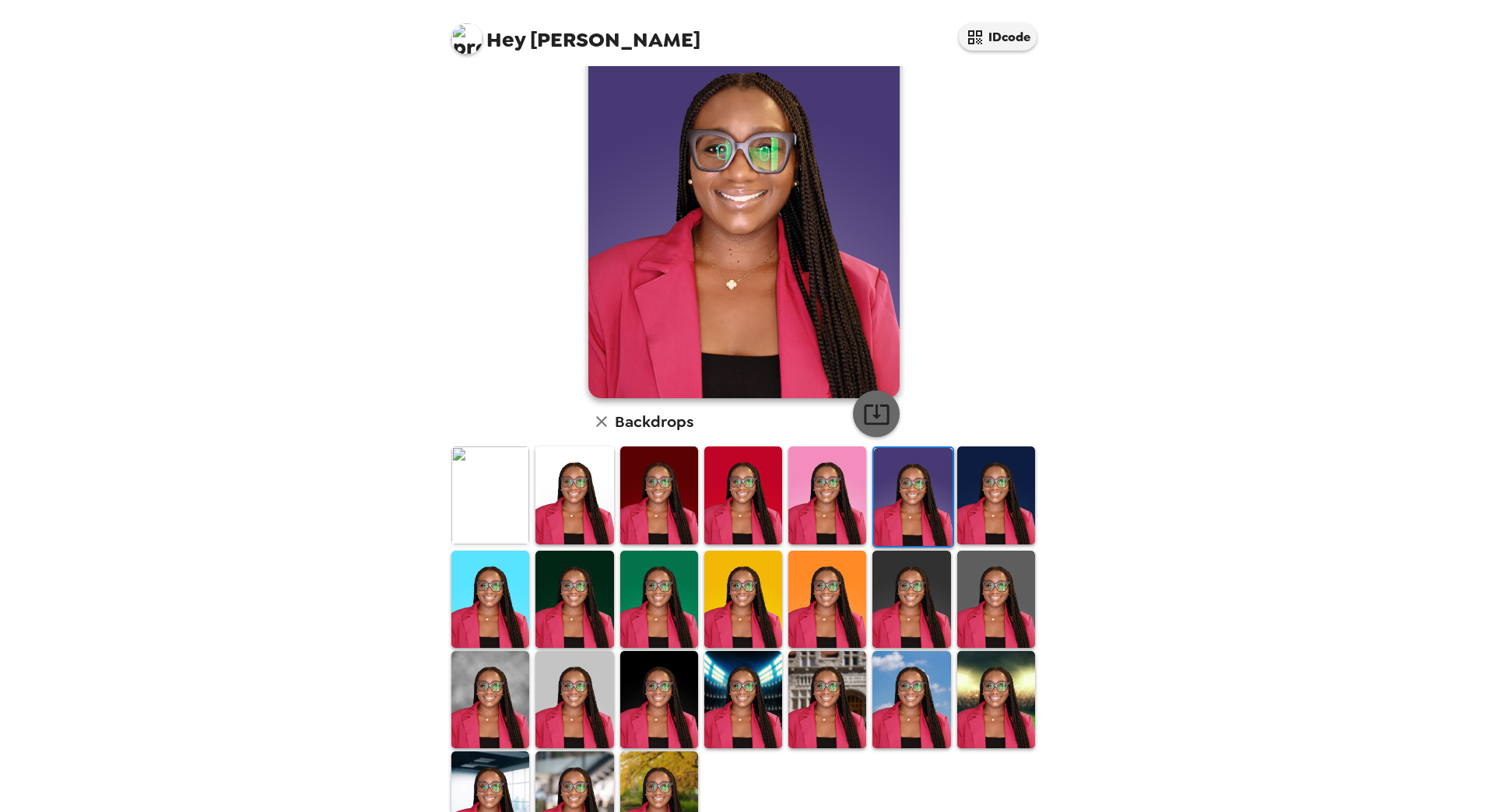
click at [866, 411] on icon "button" at bounding box center [876, 413] width 27 height 27
click at [484, 777] on img at bounding box center [490, 800] width 78 height 97
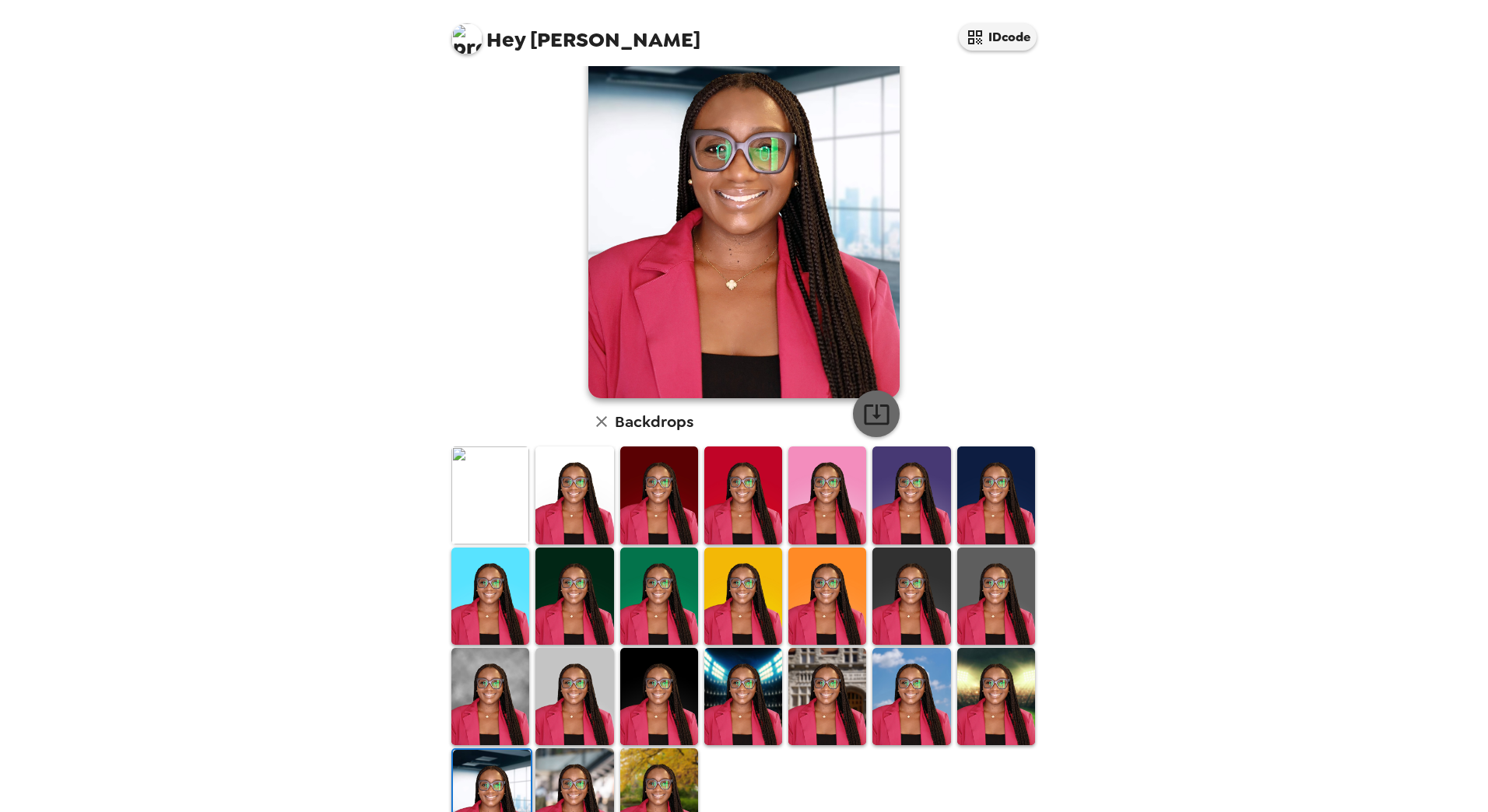
click at [873, 415] on icon "button" at bounding box center [876, 415] width 25 height 20
click at [646, 683] on img at bounding box center [659, 696] width 78 height 97
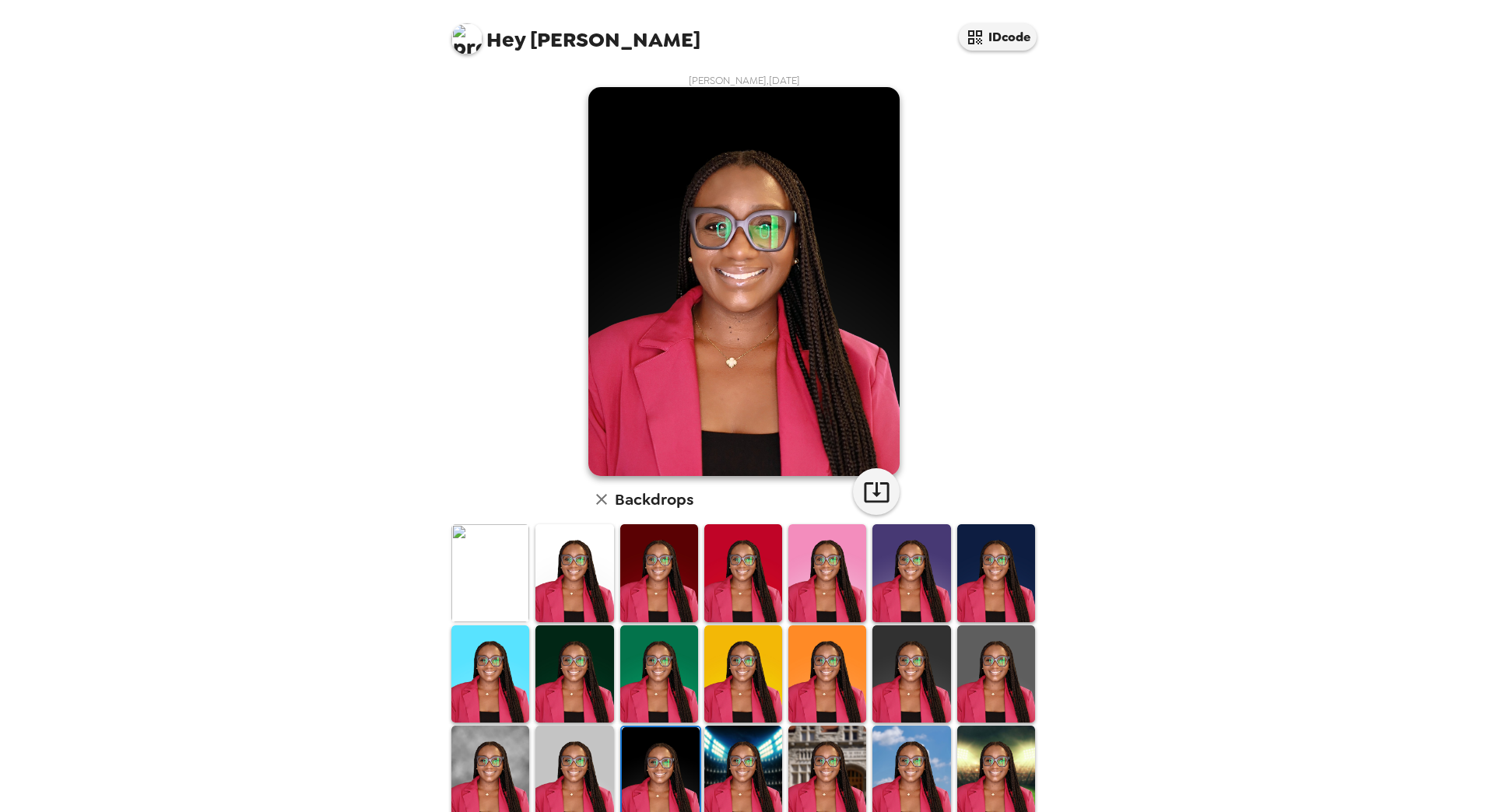
scroll to position [78, 0]
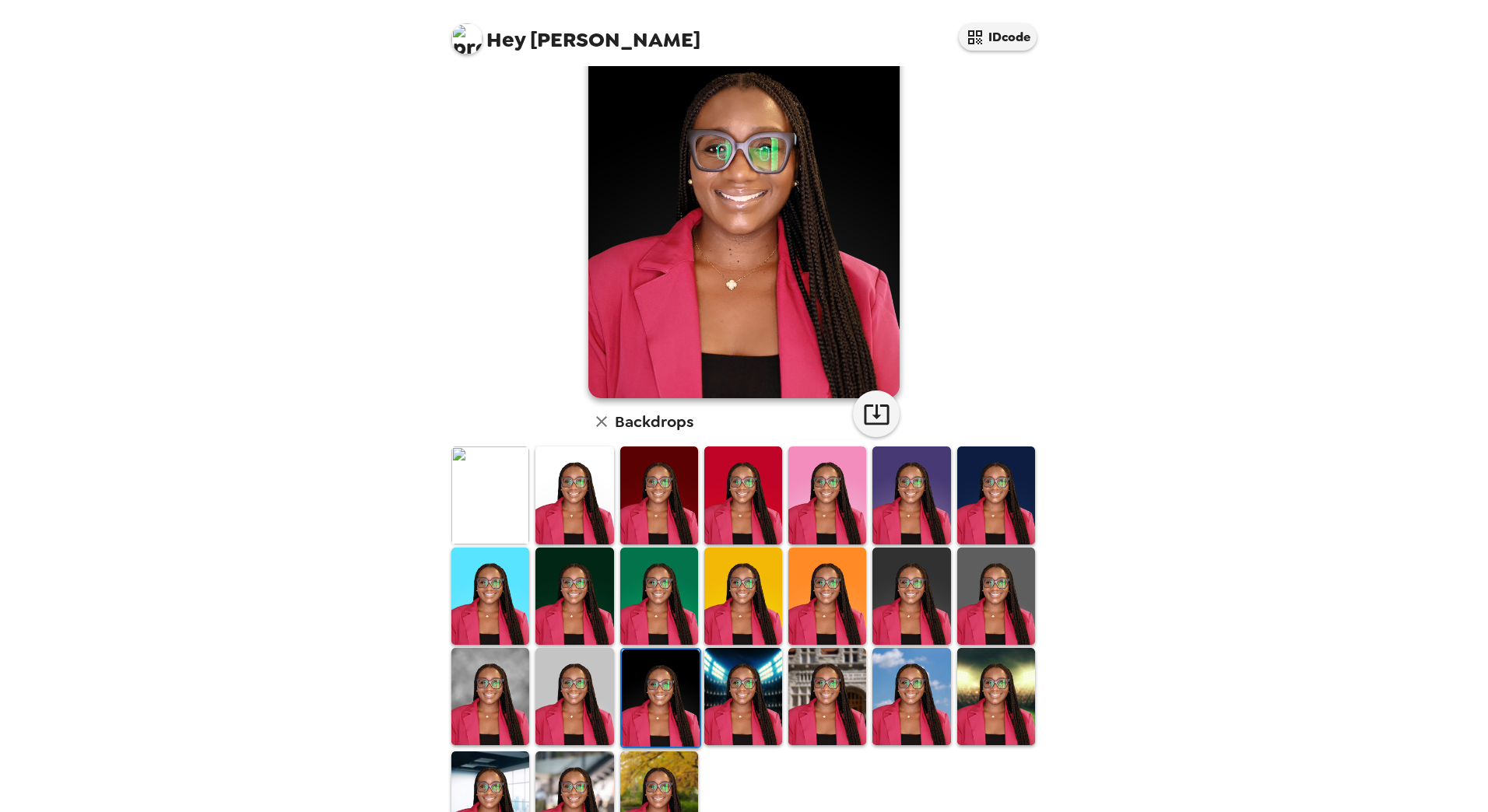
click at [904, 613] on img at bounding box center [911, 596] width 78 height 97
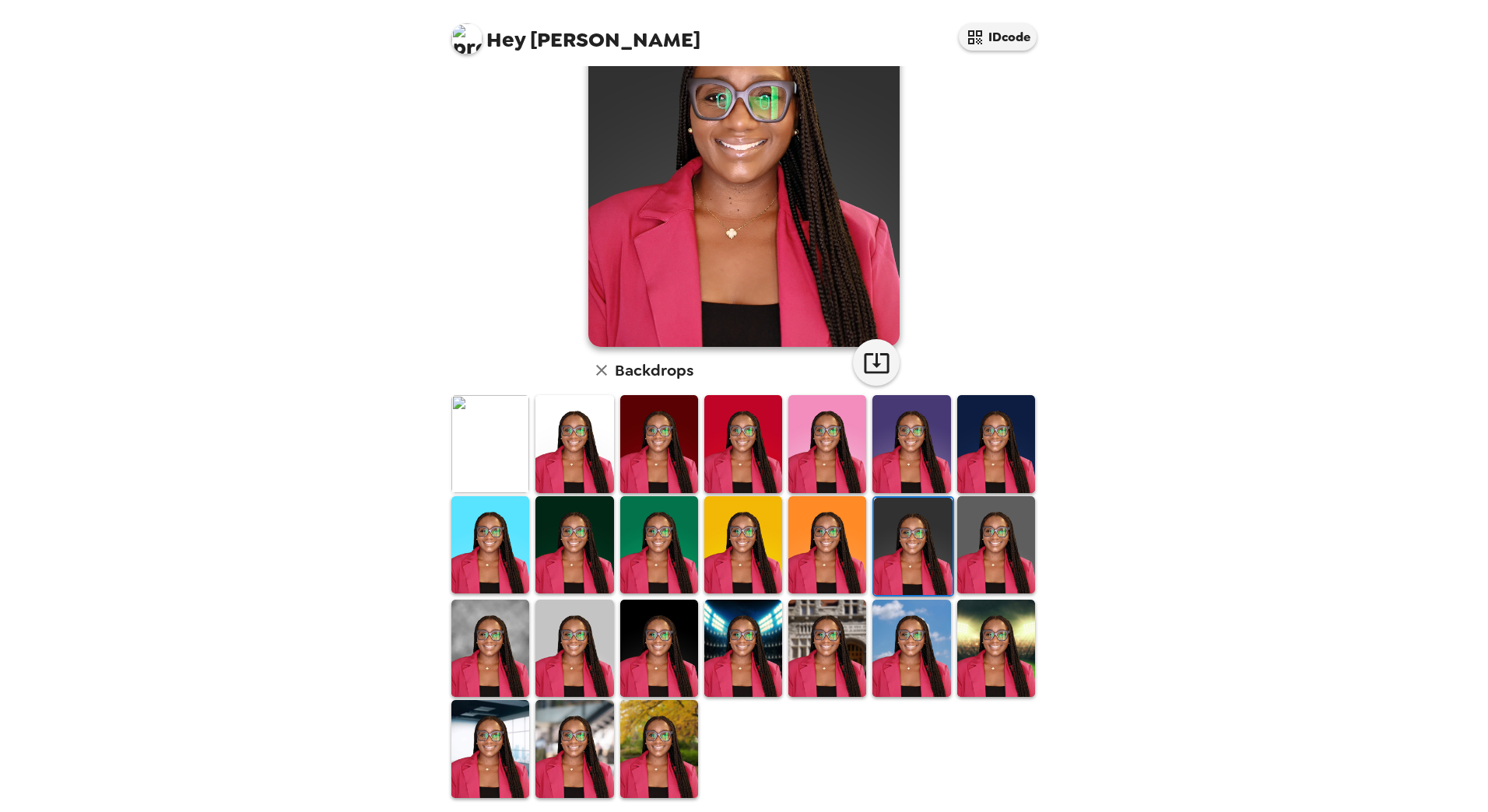
scroll to position [131, 0]
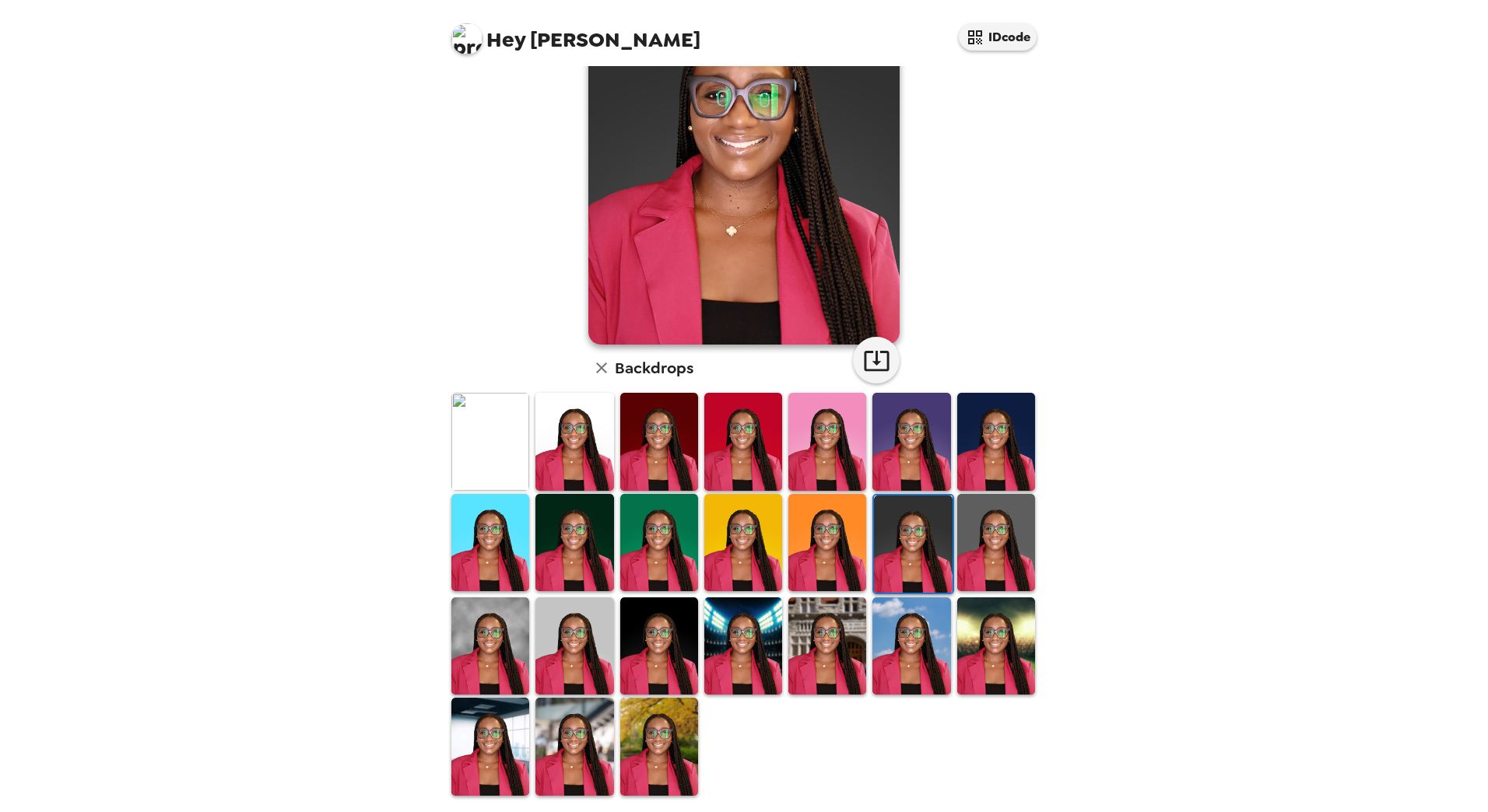
click at [602, 365] on icon "button" at bounding box center [601, 368] width 18 height 18
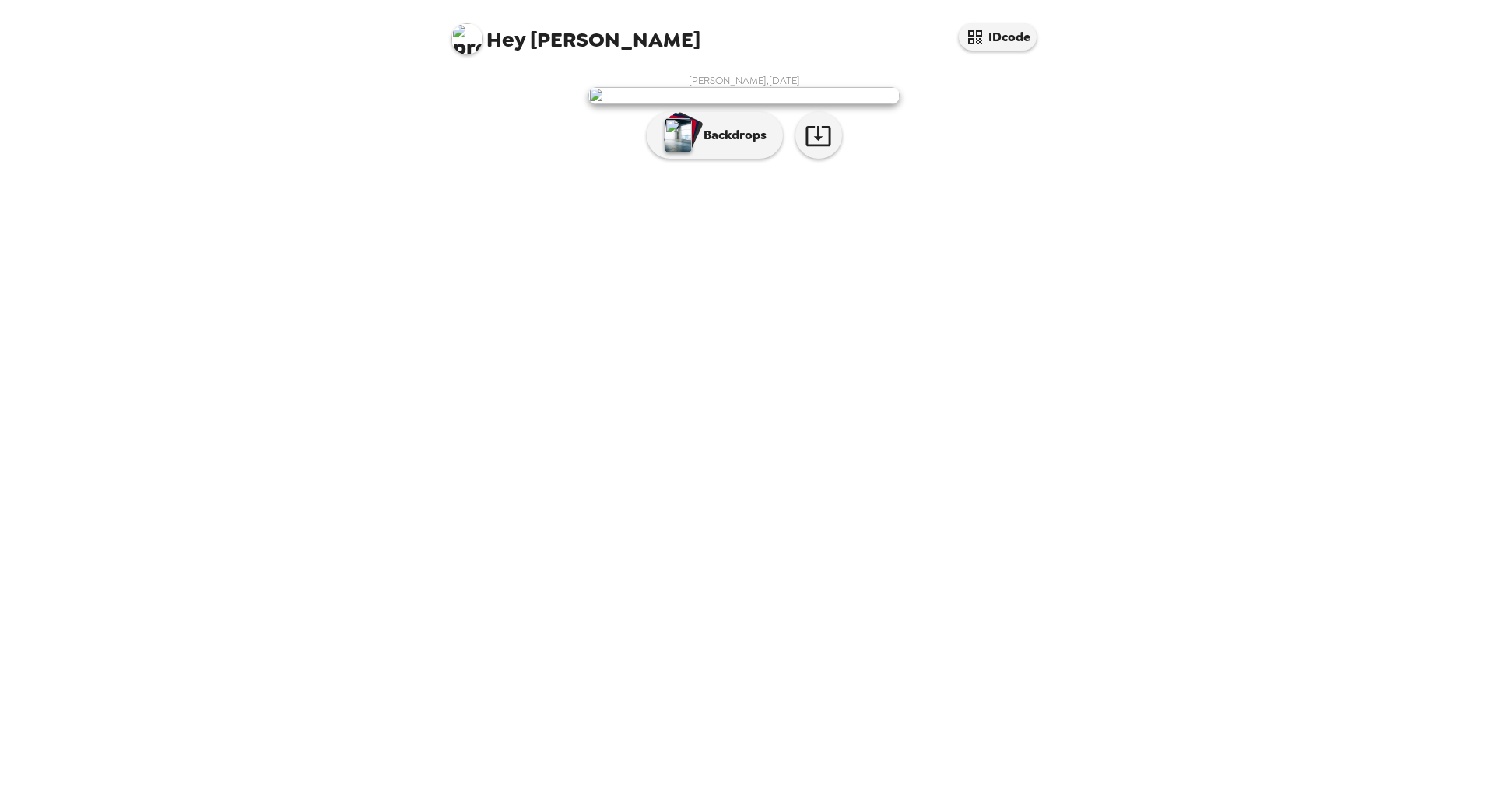
scroll to position [0, 0]
click at [769, 105] on img at bounding box center [744, 95] width 312 height 18
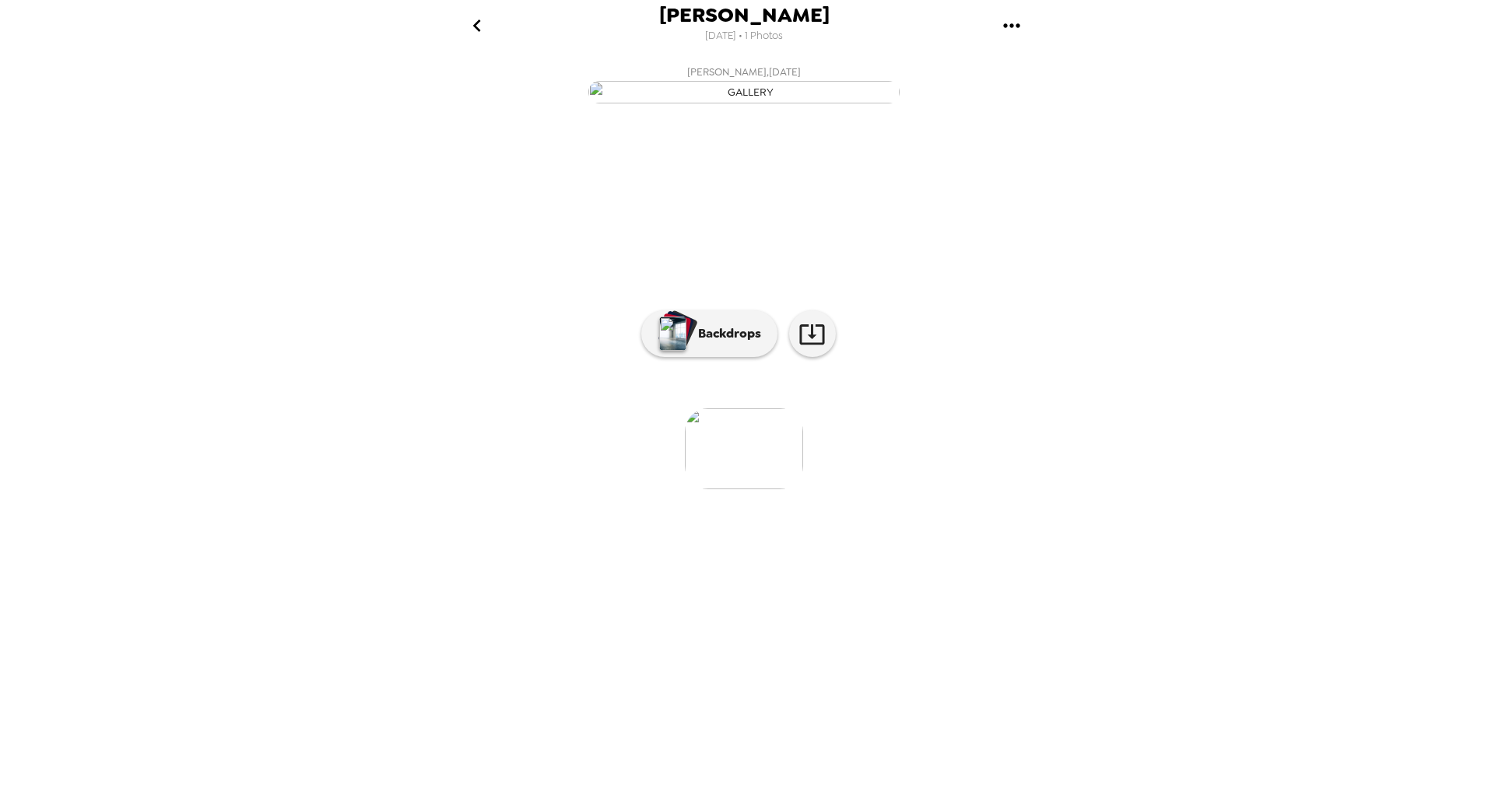
click at [733, 489] on img at bounding box center [744, 449] width 118 height 81
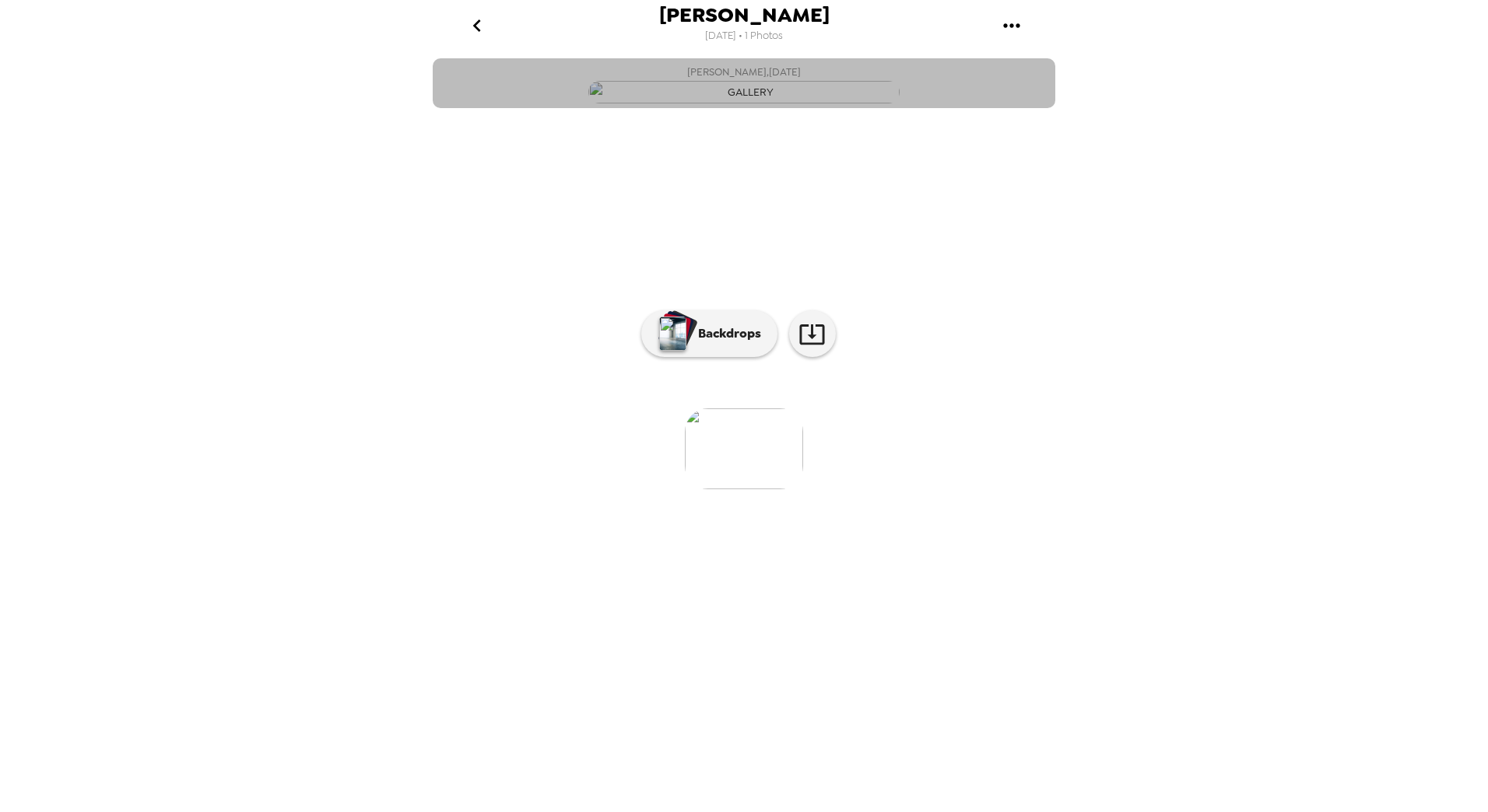
click at [762, 104] on img "button" at bounding box center [744, 92] width 312 height 22
click at [756, 104] on img "button" at bounding box center [744, 92] width 312 height 22
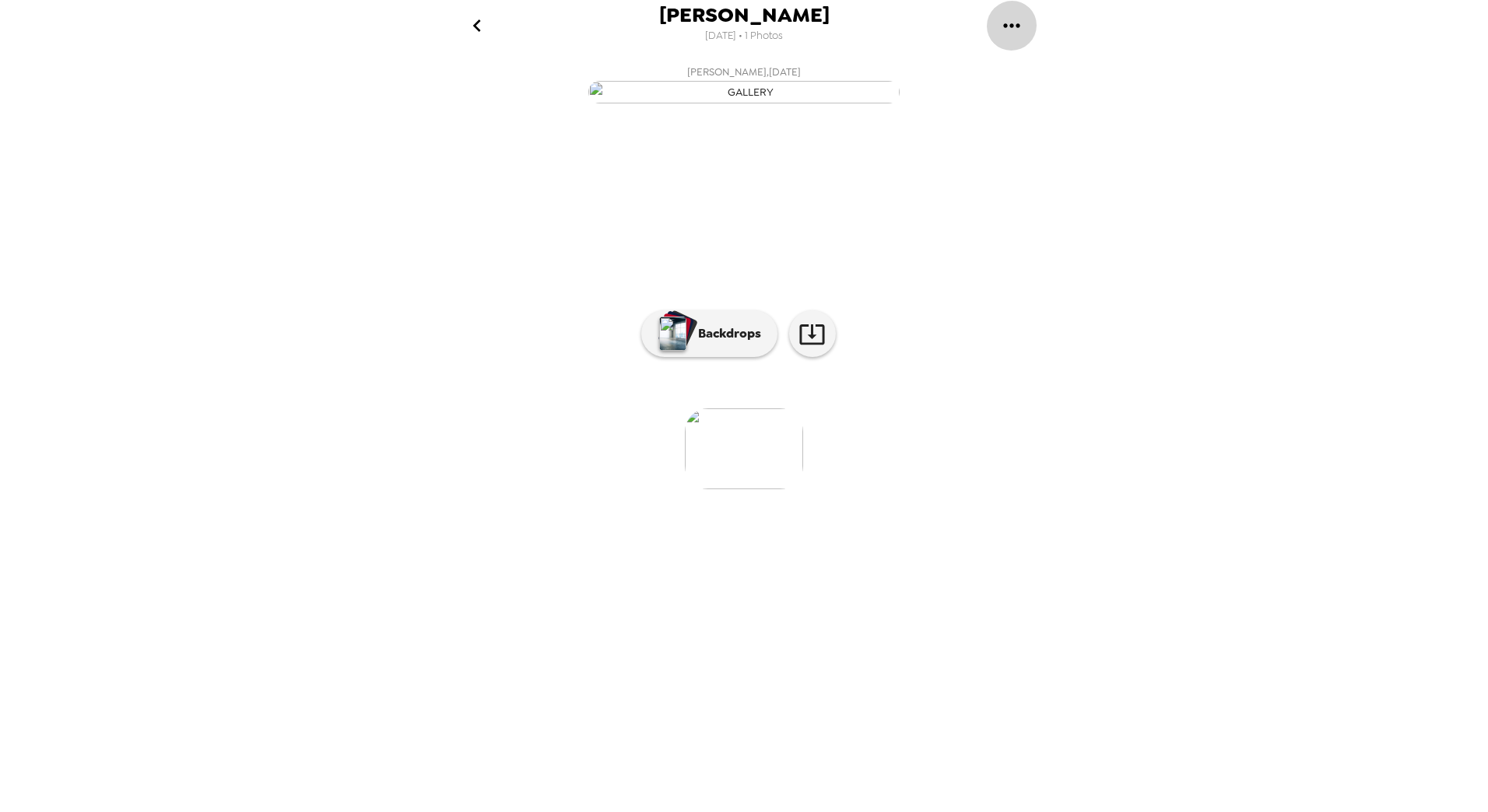
click at [1003, 24] on icon "gallery menu" at bounding box center [1011, 25] width 25 height 25
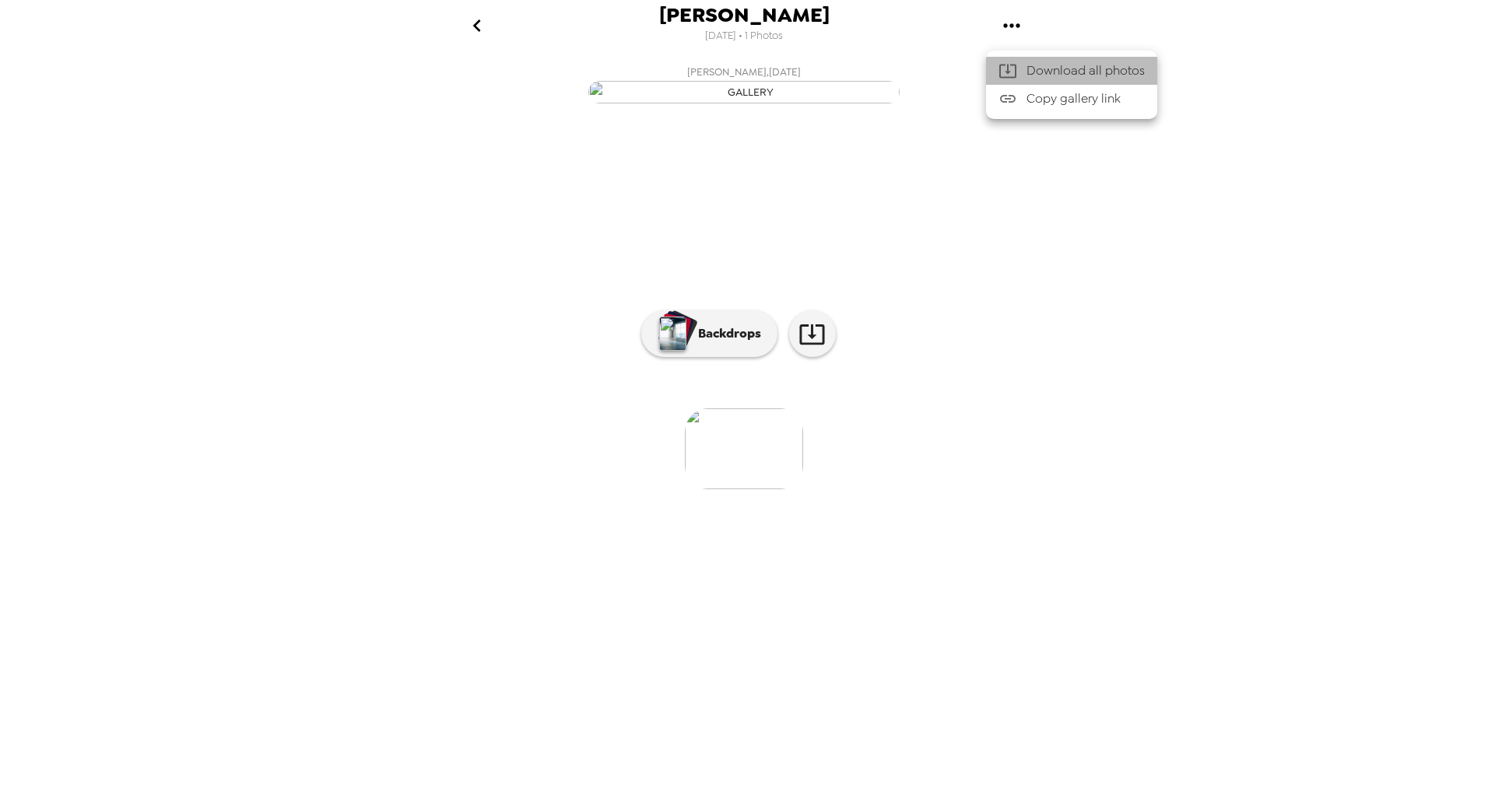
click at [1044, 74] on span "Download all photos" at bounding box center [1086, 70] width 118 height 18
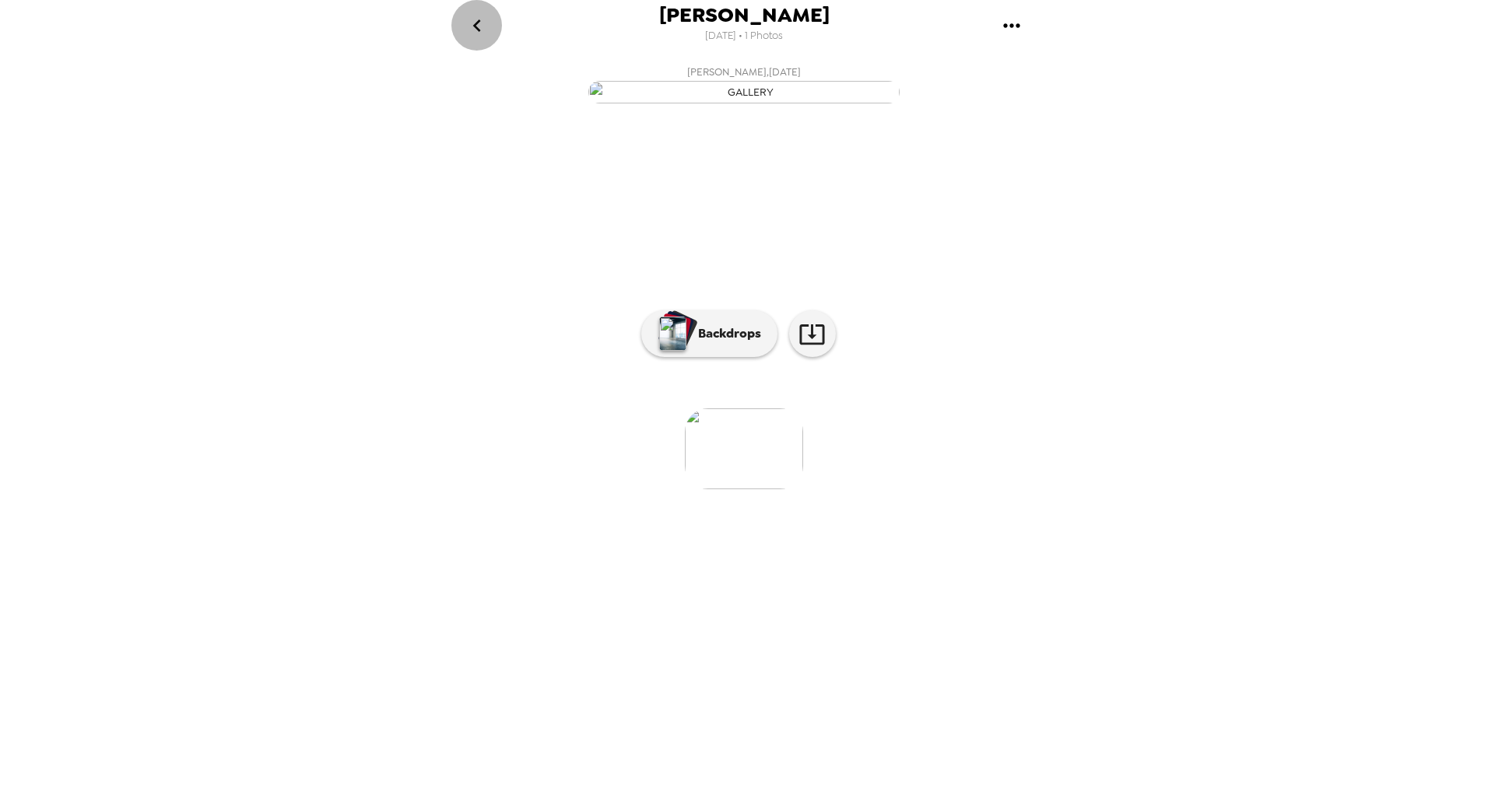
click at [488, 24] on icon "go back" at bounding box center [476, 25] width 25 height 25
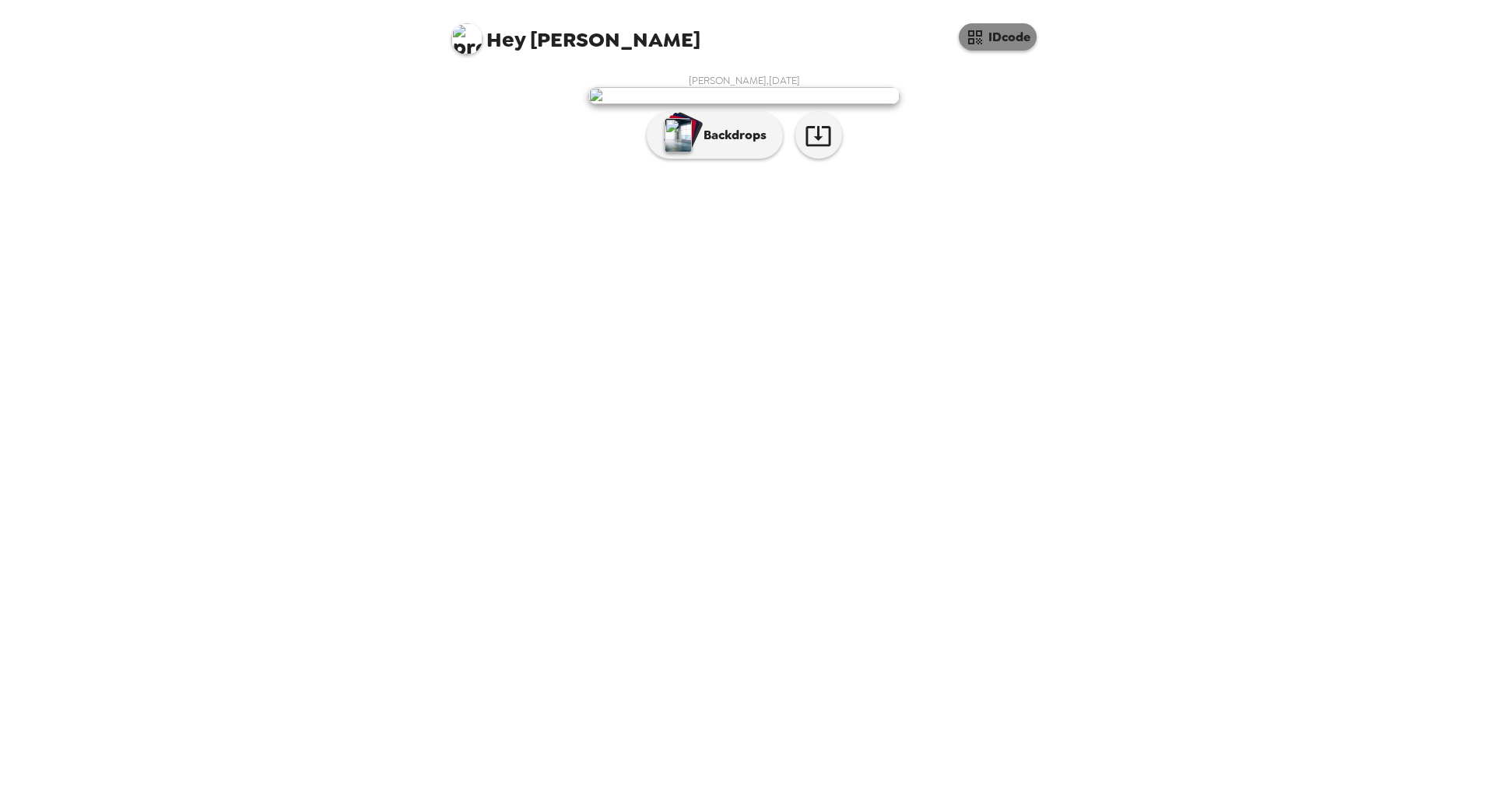
click at [993, 38] on button "IDcode" at bounding box center [998, 36] width 78 height 27
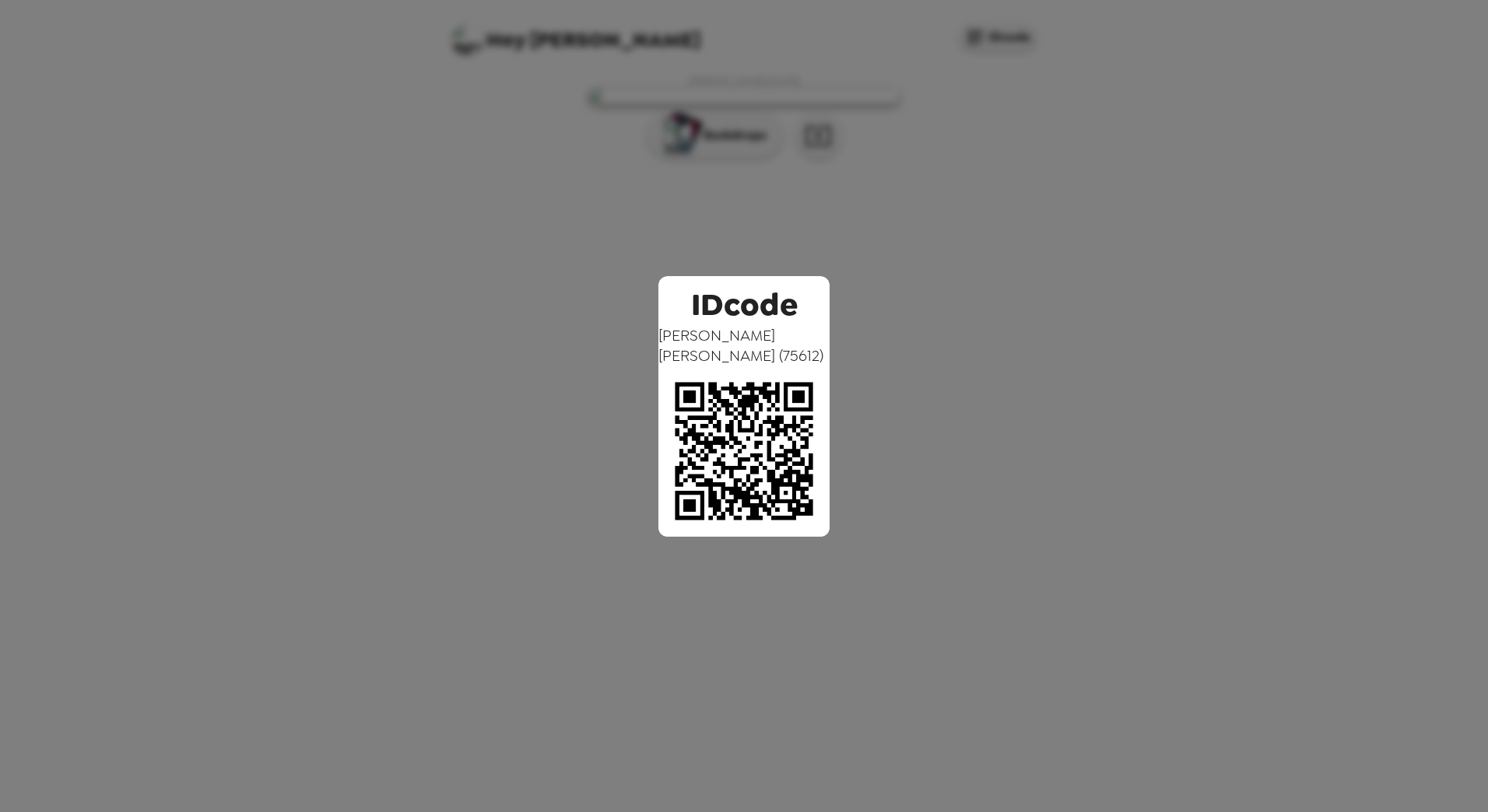
click at [990, 38] on div "IDcode [PERSON_NAME] ( 75612 )" at bounding box center [744, 406] width 1488 height 812
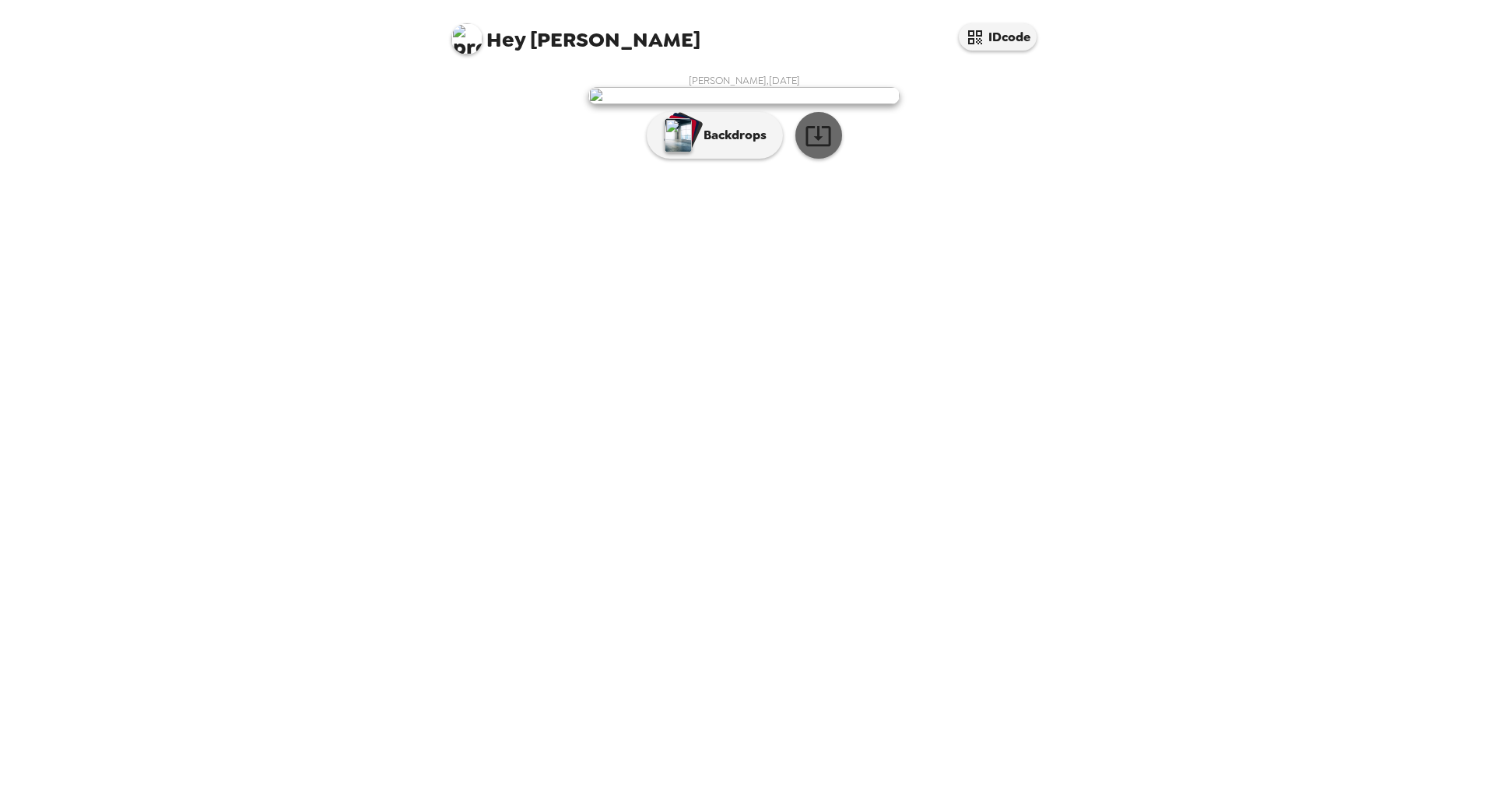
click at [819, 159] on button "button" at bounding box center [818, 135] width 46 height 46
